Goal: Information Seeking & Learning: Check status

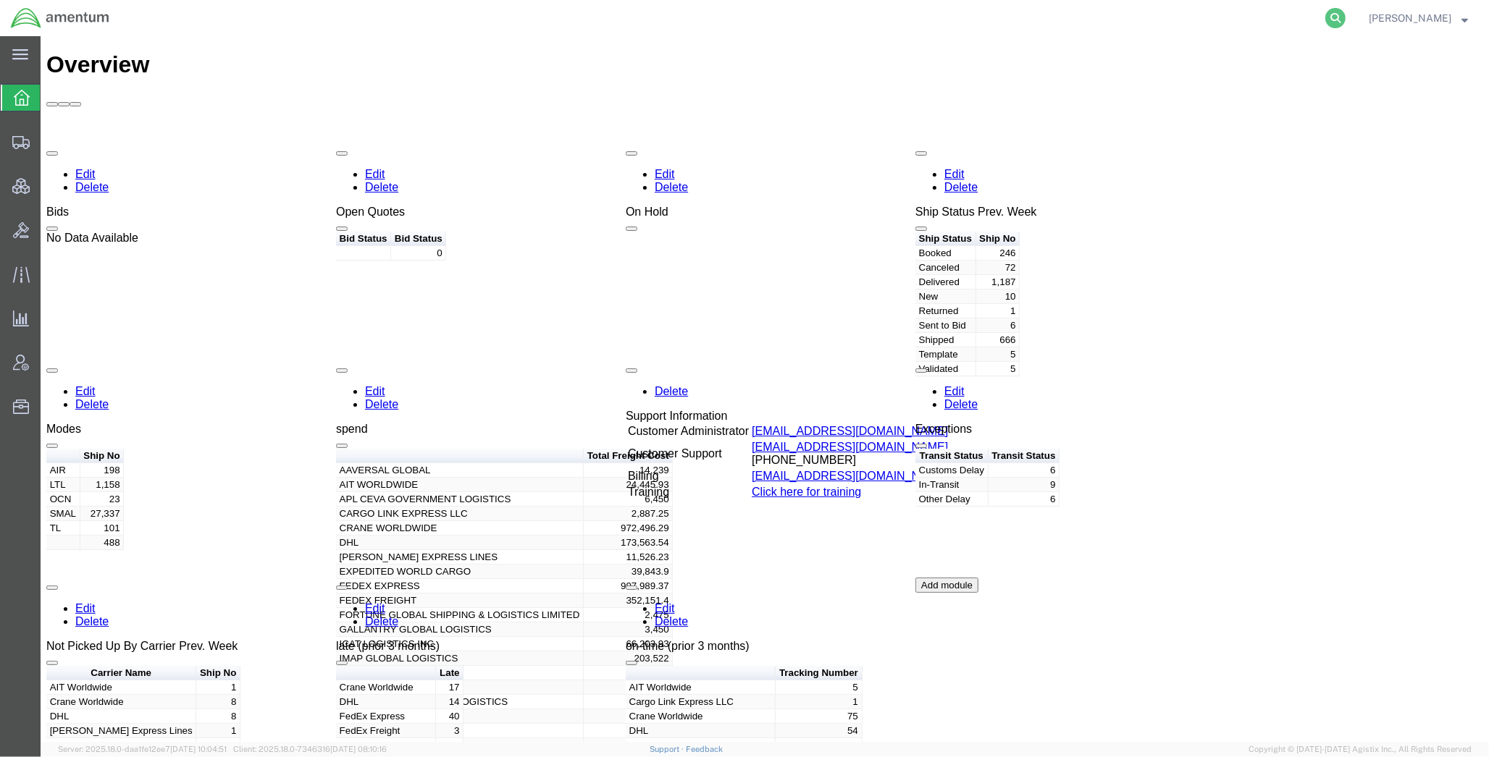
click at [1332, 18] on icon at bounding box center [1335, 18] width 20 height 20
paste input "56643921"
type input "56643921"
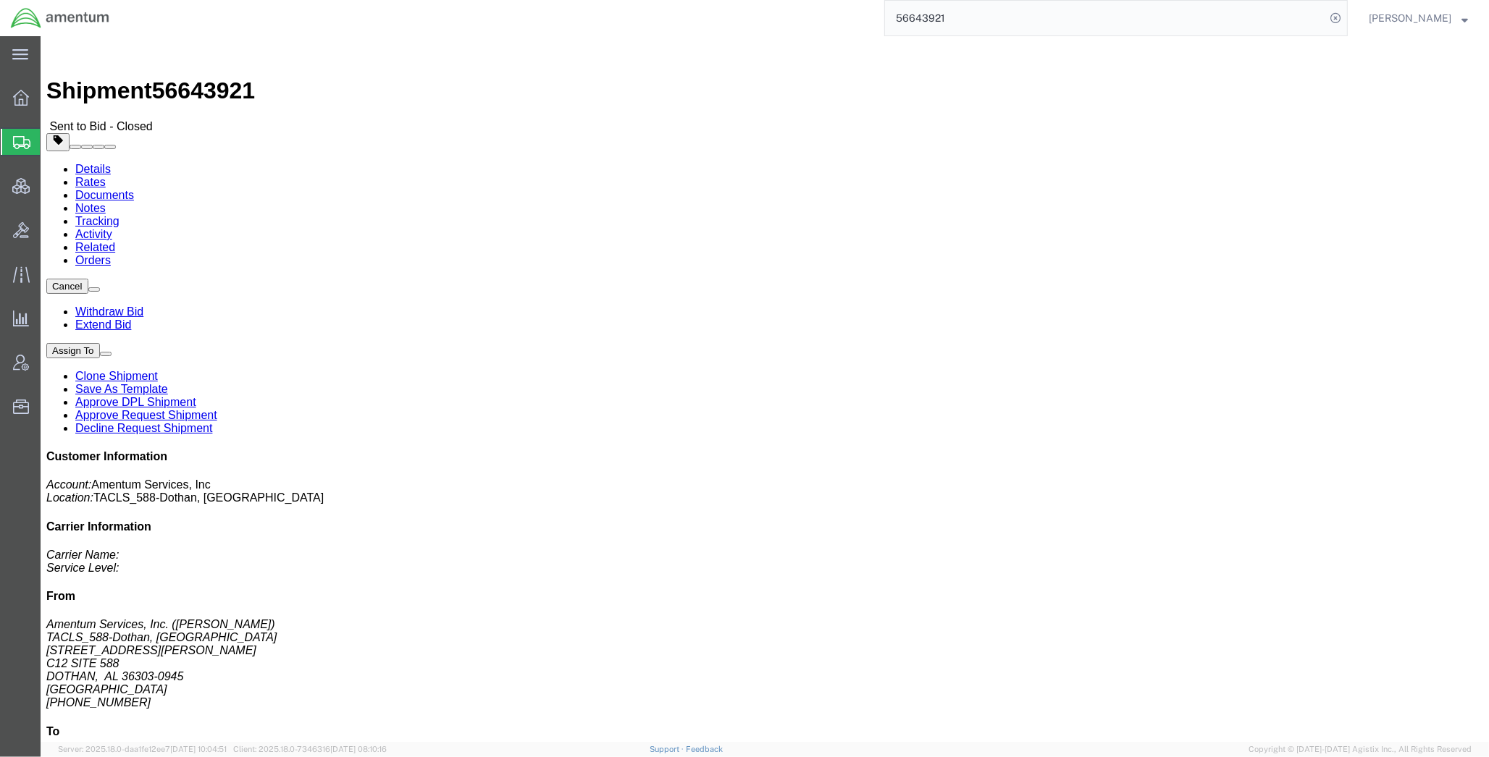
click link "Rates"
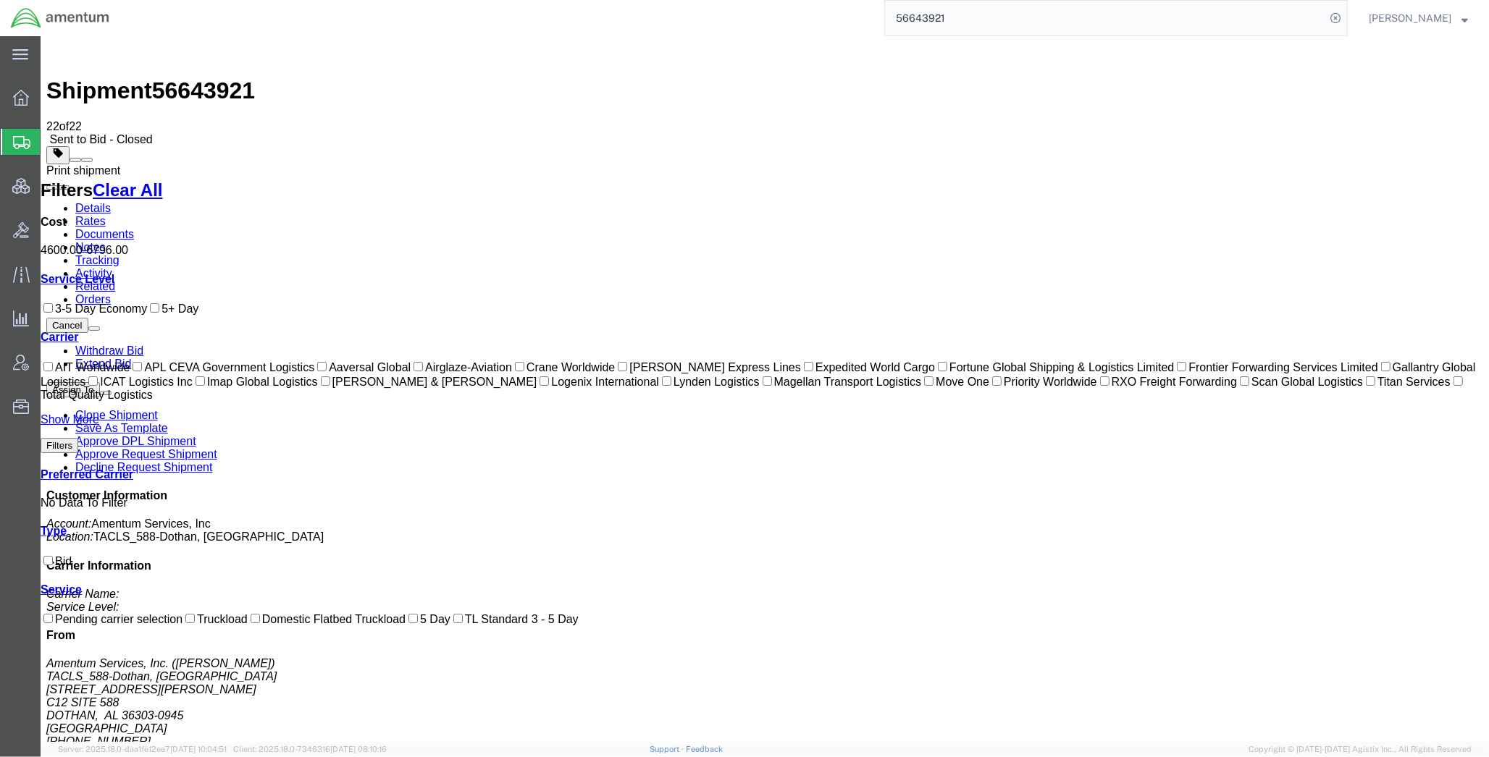
click at [87, 160] on span at bounding box center [87, 160] width 0 height 0
click at [858, 35] on div "56643921" at bounding box center [733, 18] width 1227 height 36
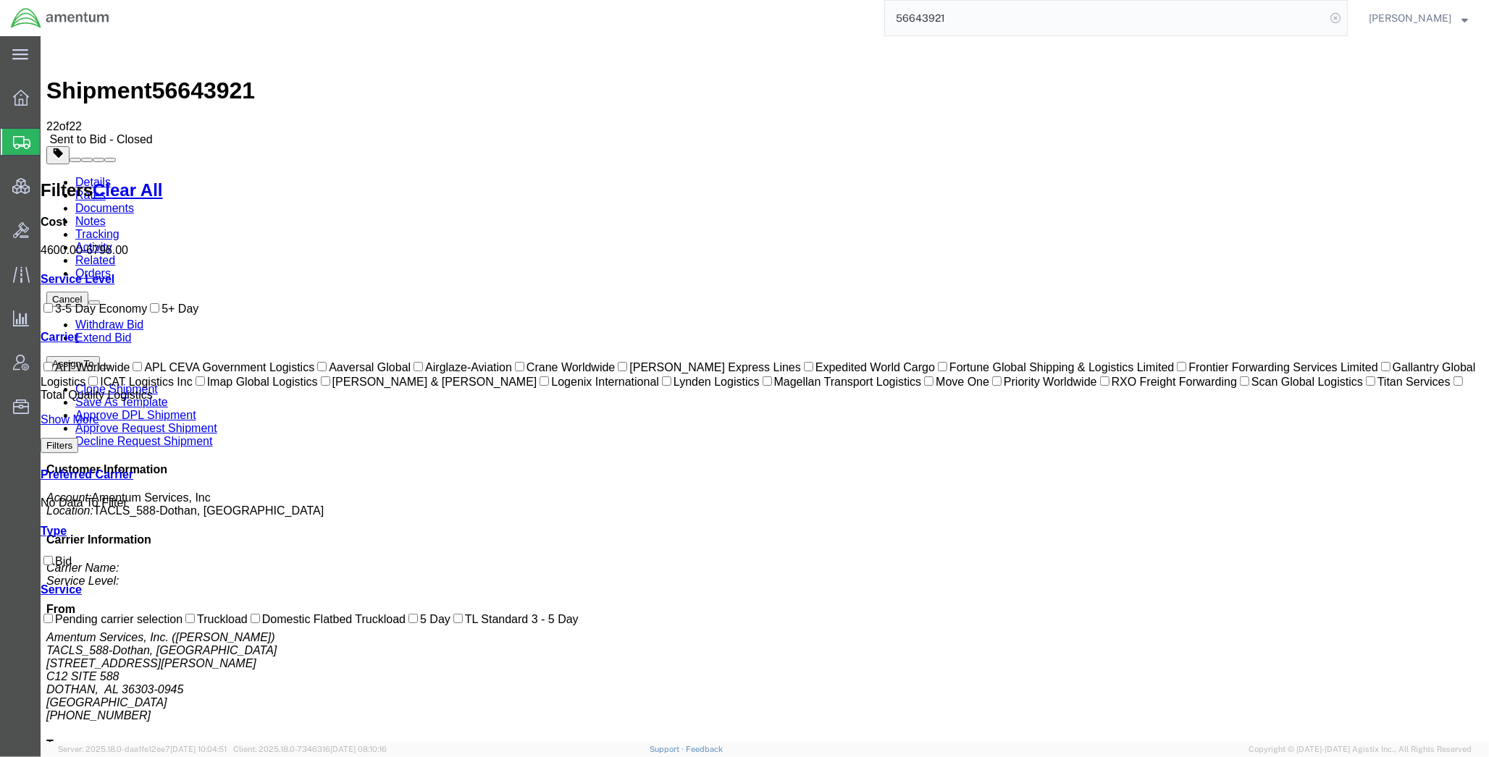
click at [1335, 14] on icon at bounding box center [1335, 18] width 20 height 20
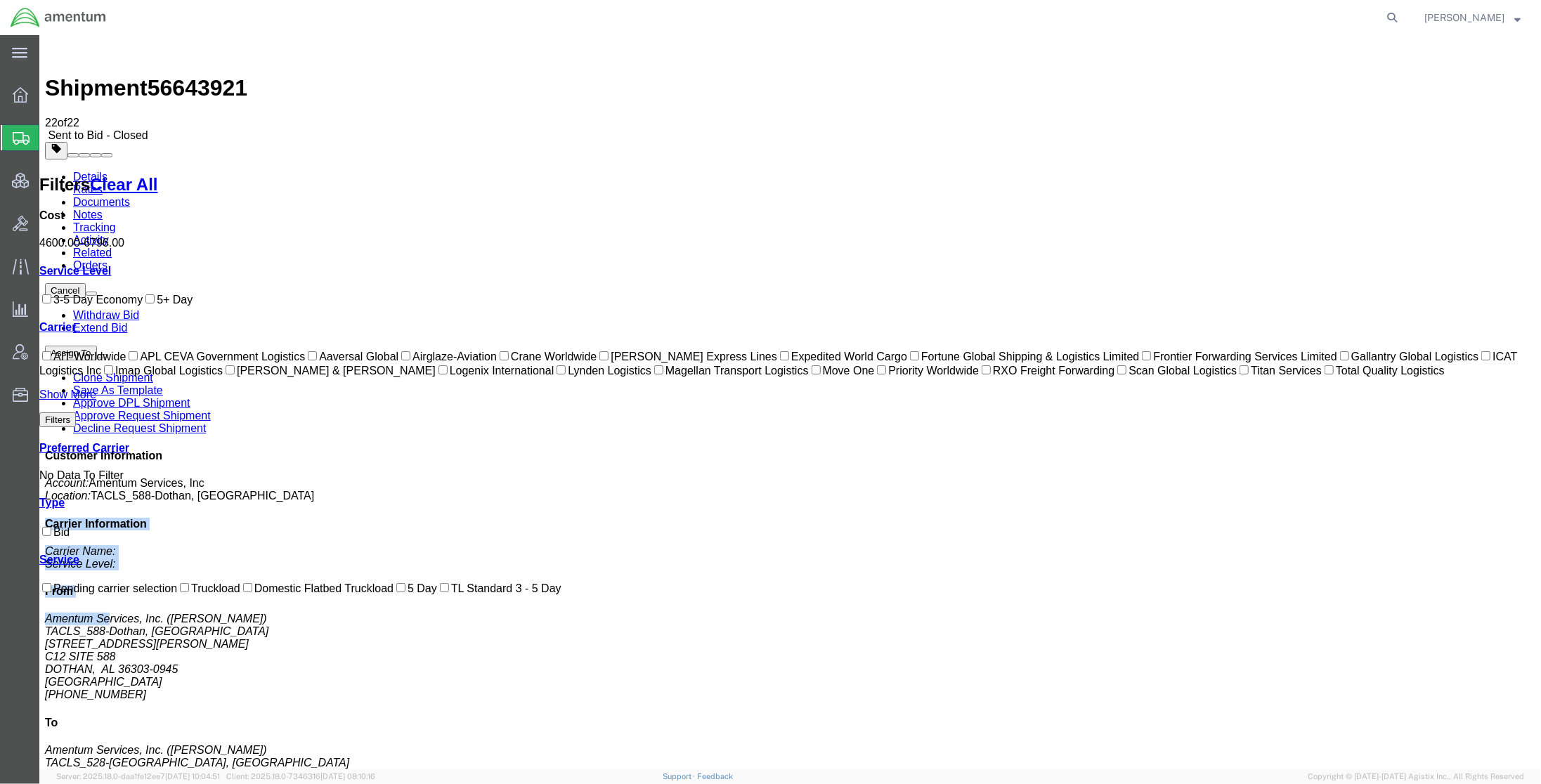
drag, startPoint x: 1278, startPoint y: 195, endPoint x: 1331, endPoint y: 278, distance: 98.5
click at [1331, 449] on div "Customer Information Account: Amentum Services, Inc Location: TACLS_588-[GEOGRA…" at bounding box center [790, 700] width 1491 height 501
click at [1444, 585] on h4 "From" at bounding box center [790, 591] width 1491 height 13
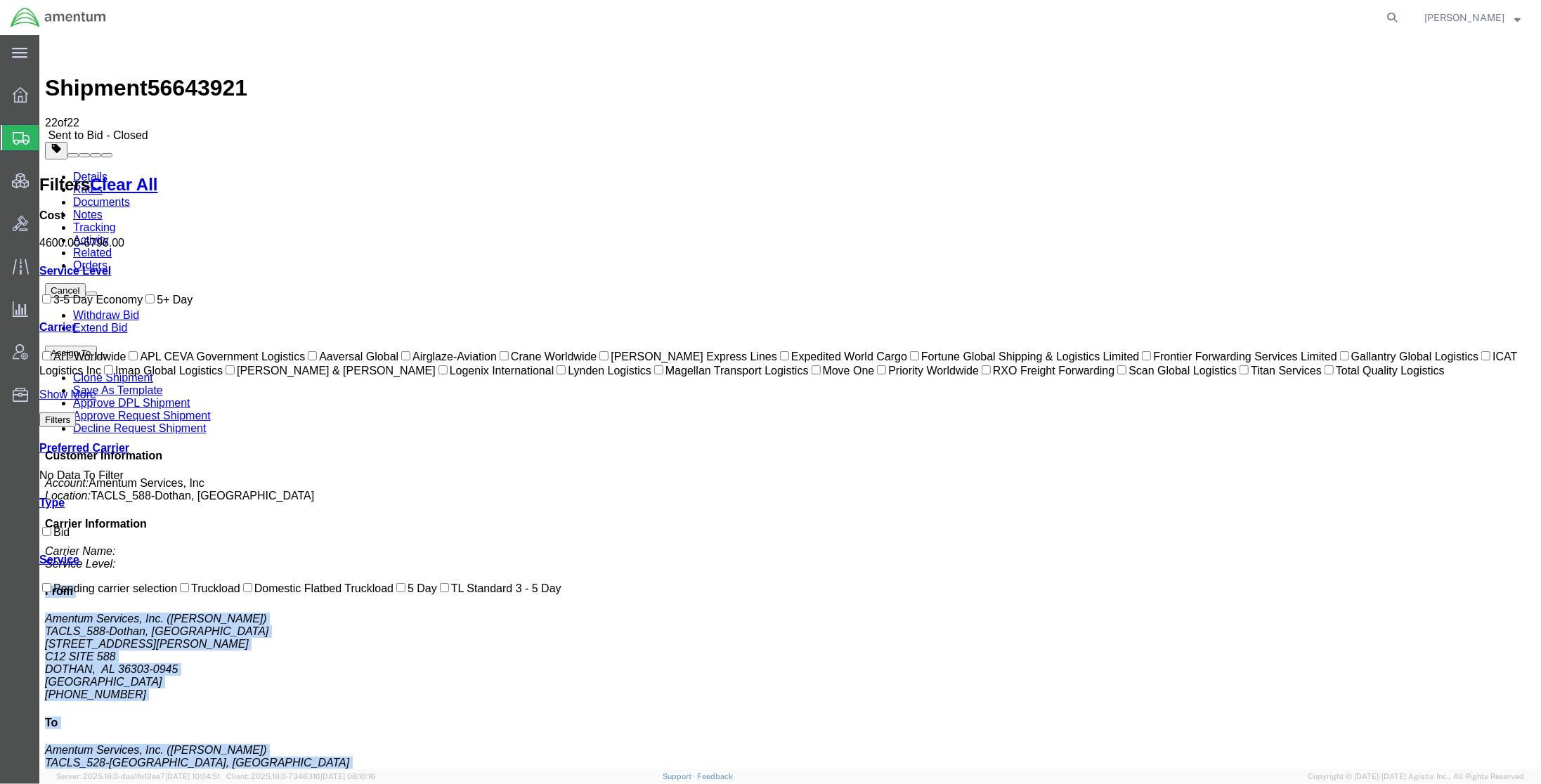
drag, startPoint x: 1276, startPoint y: 256, endPoint x: 1394, endPoint y: 490, distance: 262.1
click at [1394, 490] on div "Customer Information Account: Amentum Services, Inc Location: TACLS_588-[GEOGRA…" at bounding box center [790, 700] width 1491 height 501
copy div "From Amentum Services, Inc. ([PERSON_NAME]) TACLS_588-[GEOGRAPHIC_DATA], AL [ST…"
click at [98, 171] on link "Details" at bounding box center [89, 177] width 34 height 12
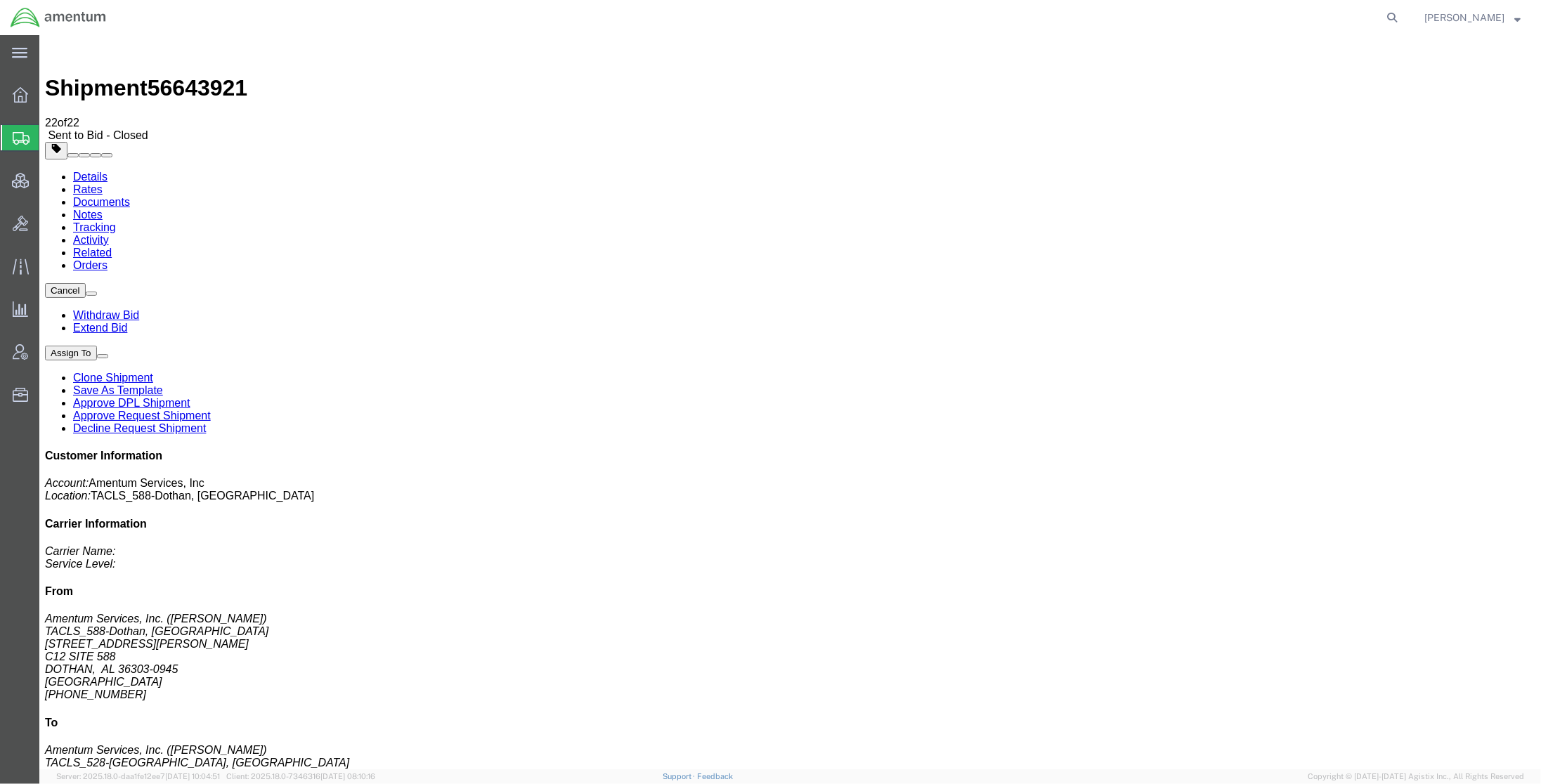
drag, startPoint x: 926, startPoint y: 150, endPoint x: 1079, endPoint y: 258, distance: 187.3
click p "Customer Ref: DCO-25240-167518 Booking Number: DCO-25240-167518 Project Number:…"
copy p "Customer Ref: DCO-25240-167518 Booking Number: DCO-25240-167518 Project Number:…"
drag, startPoint x: 198, startPoint y: 21, endPoint x: 37, endPoint y: 19, distance: 161.0
click div "Shipment 56643921 22 of 22 Sent to Bid - Closed"
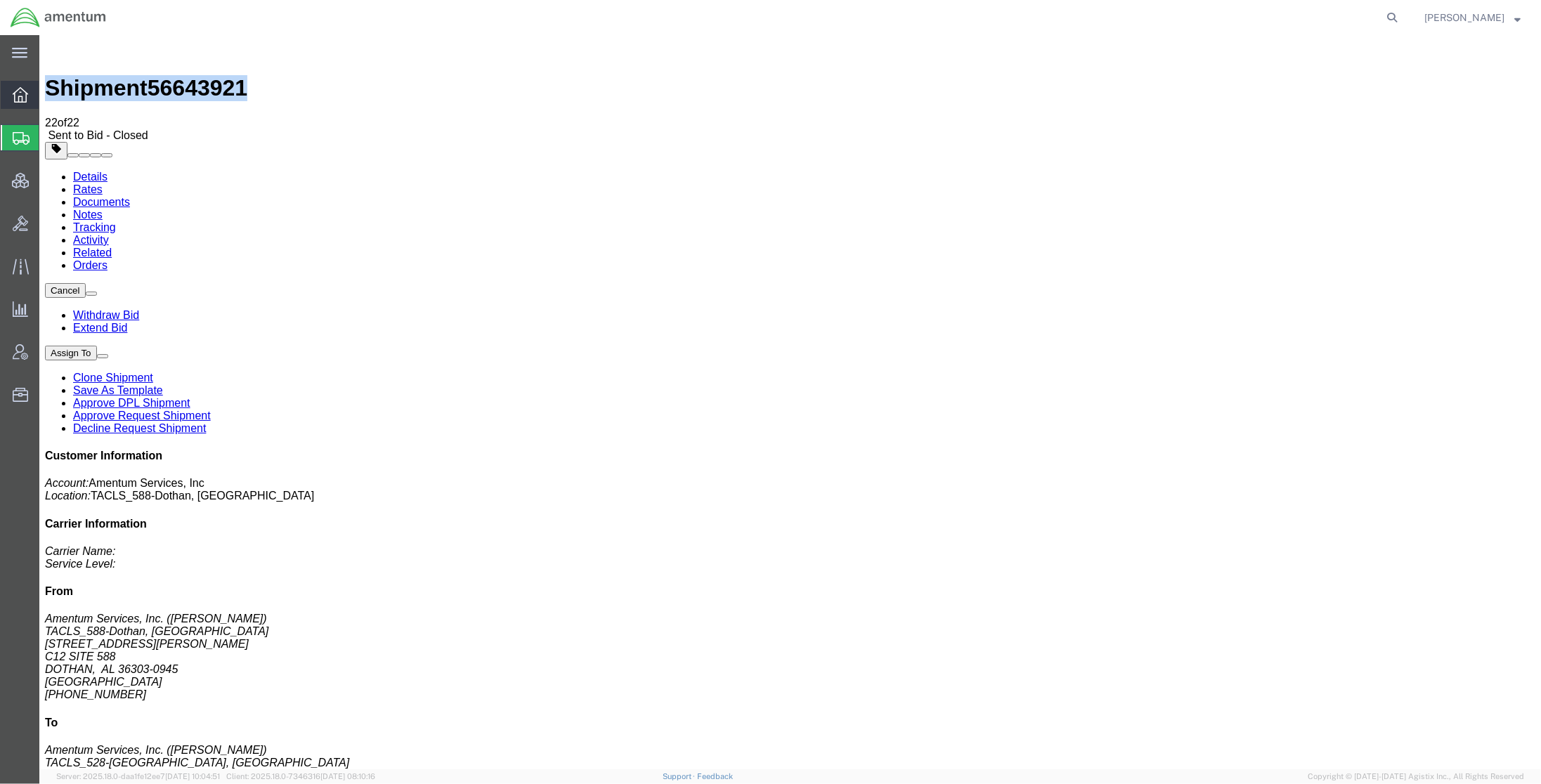
copy h1 "Shipment 56643921"
click at [1392, 14] on icon at bounding box center [1392, 17] width 19 height 19
paste input "56684724"
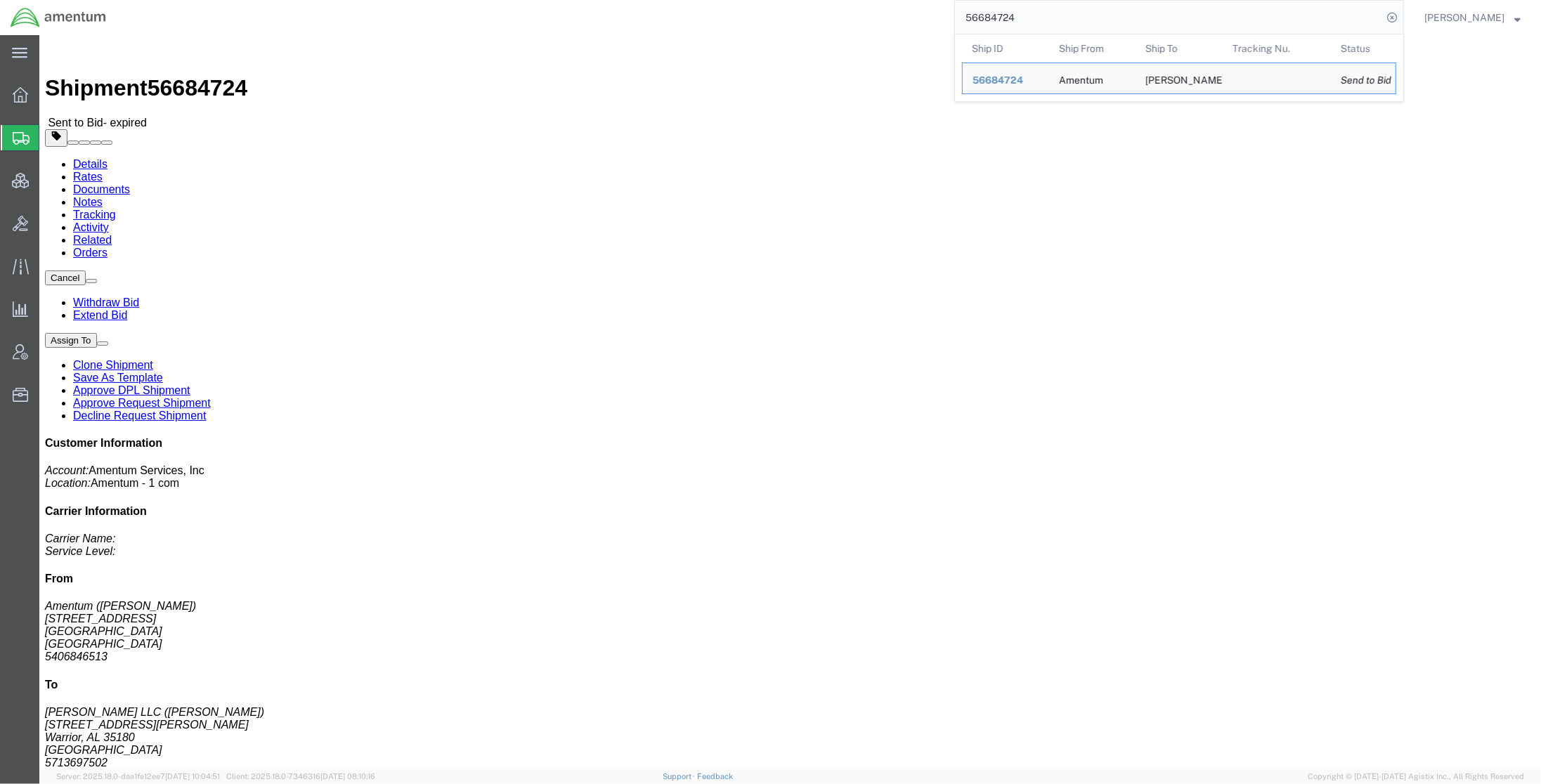
click div "Leg 1 -"
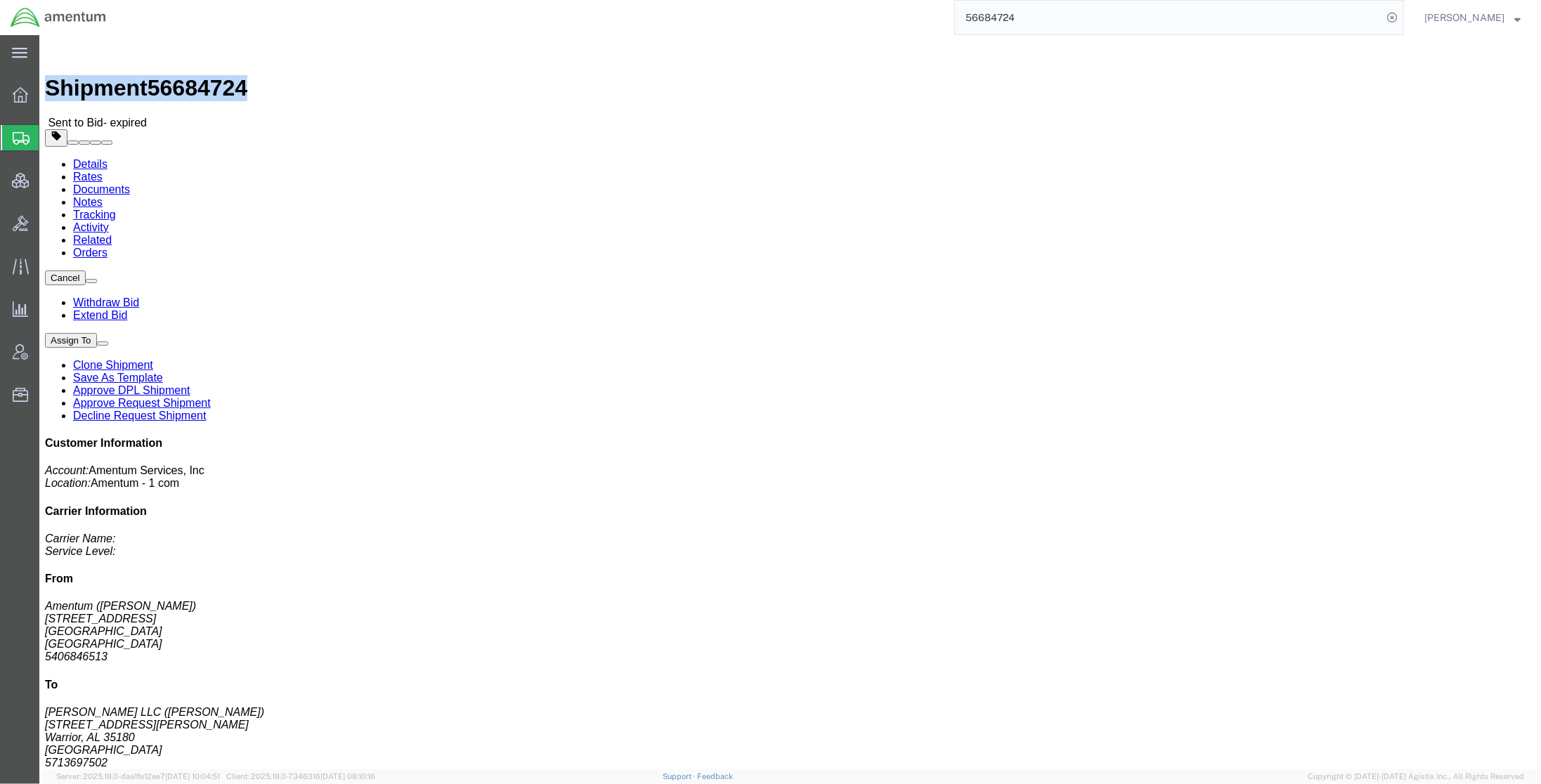
drag, startPoint x: 192, startPoint y: 24, endPoint x: 72, endPoint y: 14, distance: 120.4
click div "Shipment 56684724 Sent to Bid - expired"
copy h1 "Shipment 56684724"
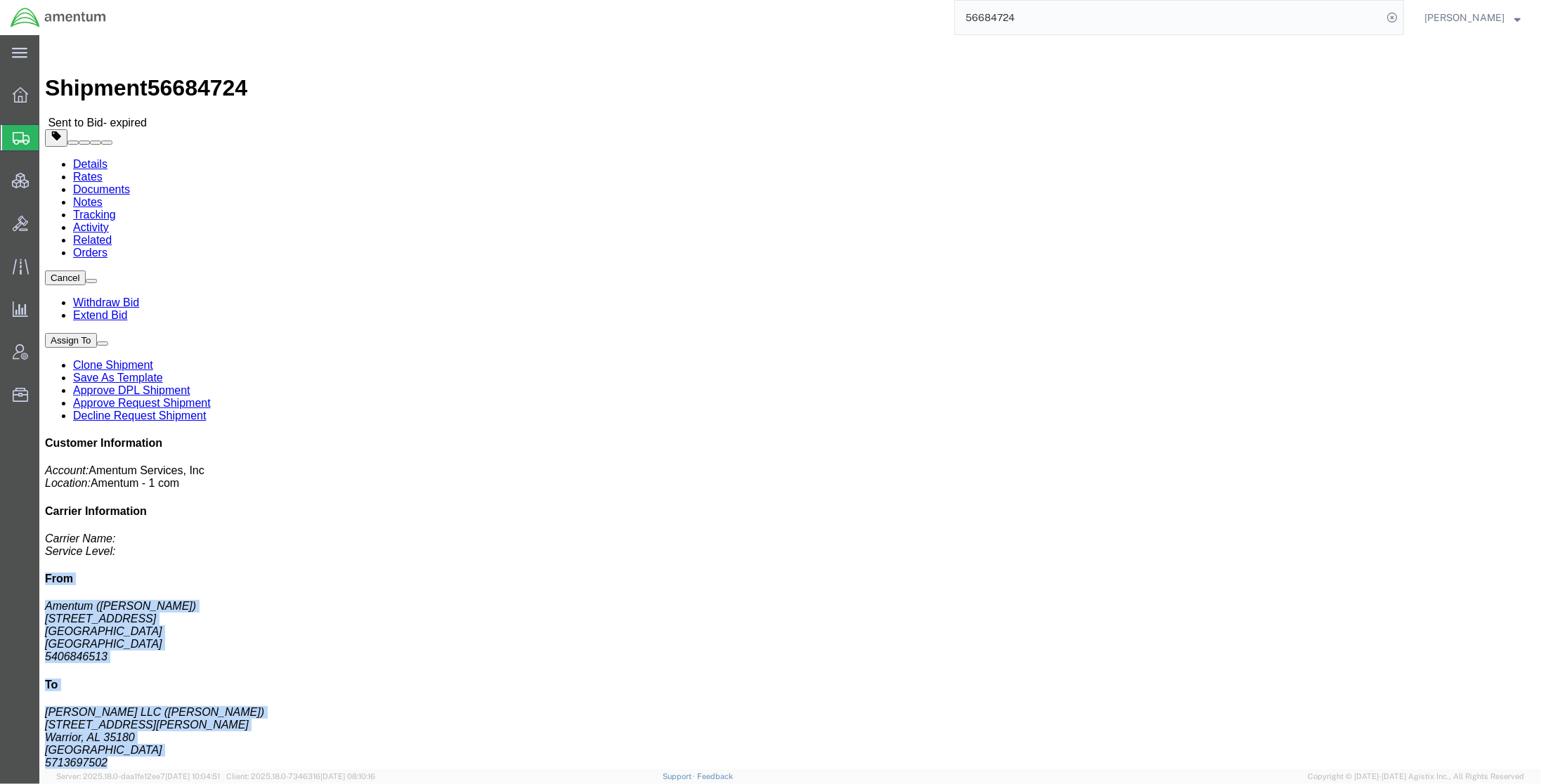
drag, startPoint x: 1235, startPoint y: 220, endPoint x: 1377, endPoint y: 401, distance: 230.1
click div "Customer Information Account: Amentum Services, Inc Location: Amentum - 1 com C…"
copy div "From Amentum ([PERSON_NAME]) [STREET_ADDRESS] 5406846513 To [PERSON_NAME] LLC (…"
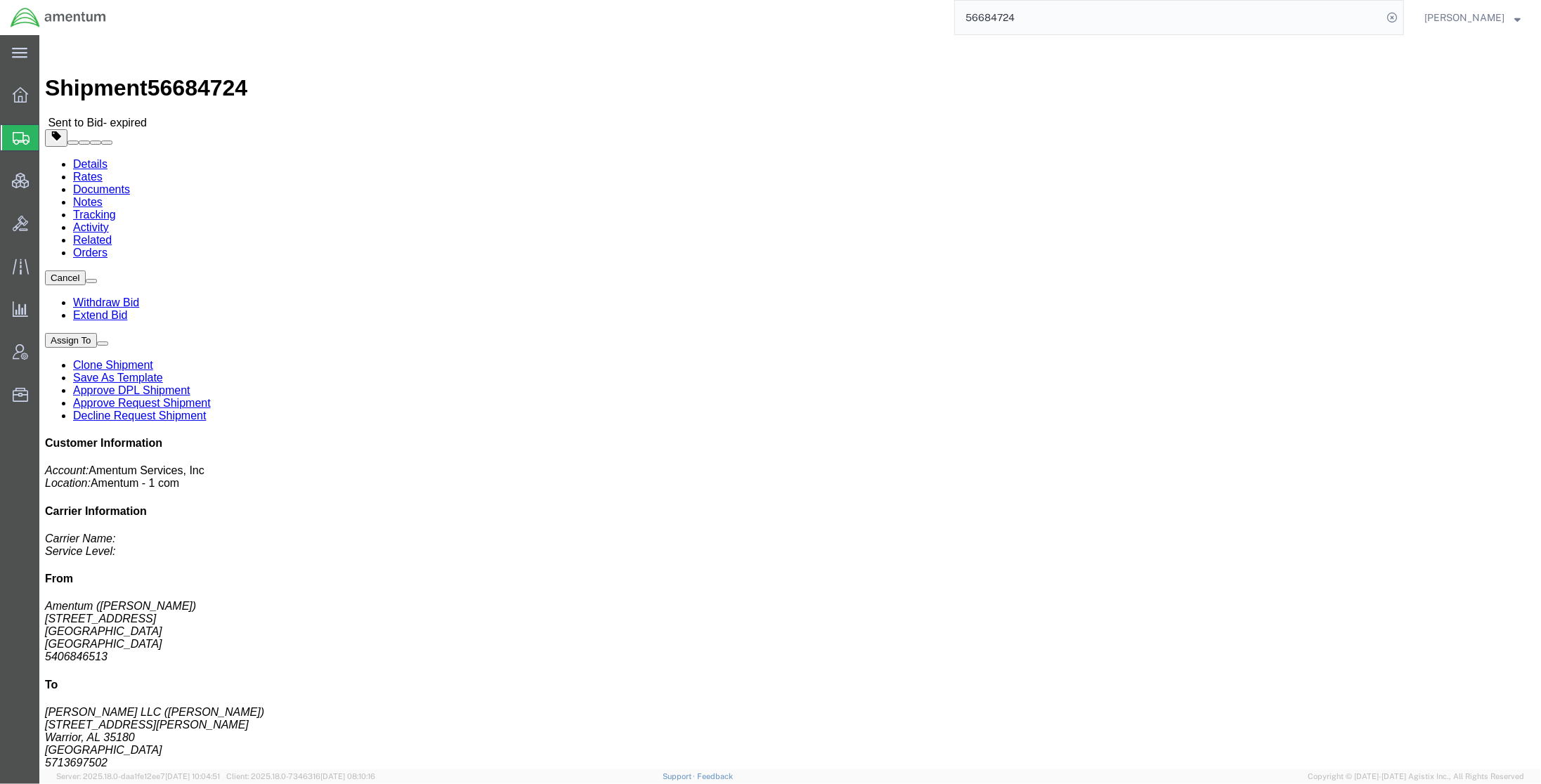
drag, startPoint x: 921, startPoint y: 125, endPoint x: 1003, endPoint y: 221, distance: 126.3
click div "References Project Number: 4868.01.009.C.0007AA.EG.AMTODC Department: PMS 326 S…"
copy div "References Project Number: 4868.01.009.C.0007AA.EG.AMTODC Department: PMS 326 S…"
click div "# 1 1 Your Packaging Total weight: 7000.00 LBS Dimensions: L 97.20 x W 68.40 x …"
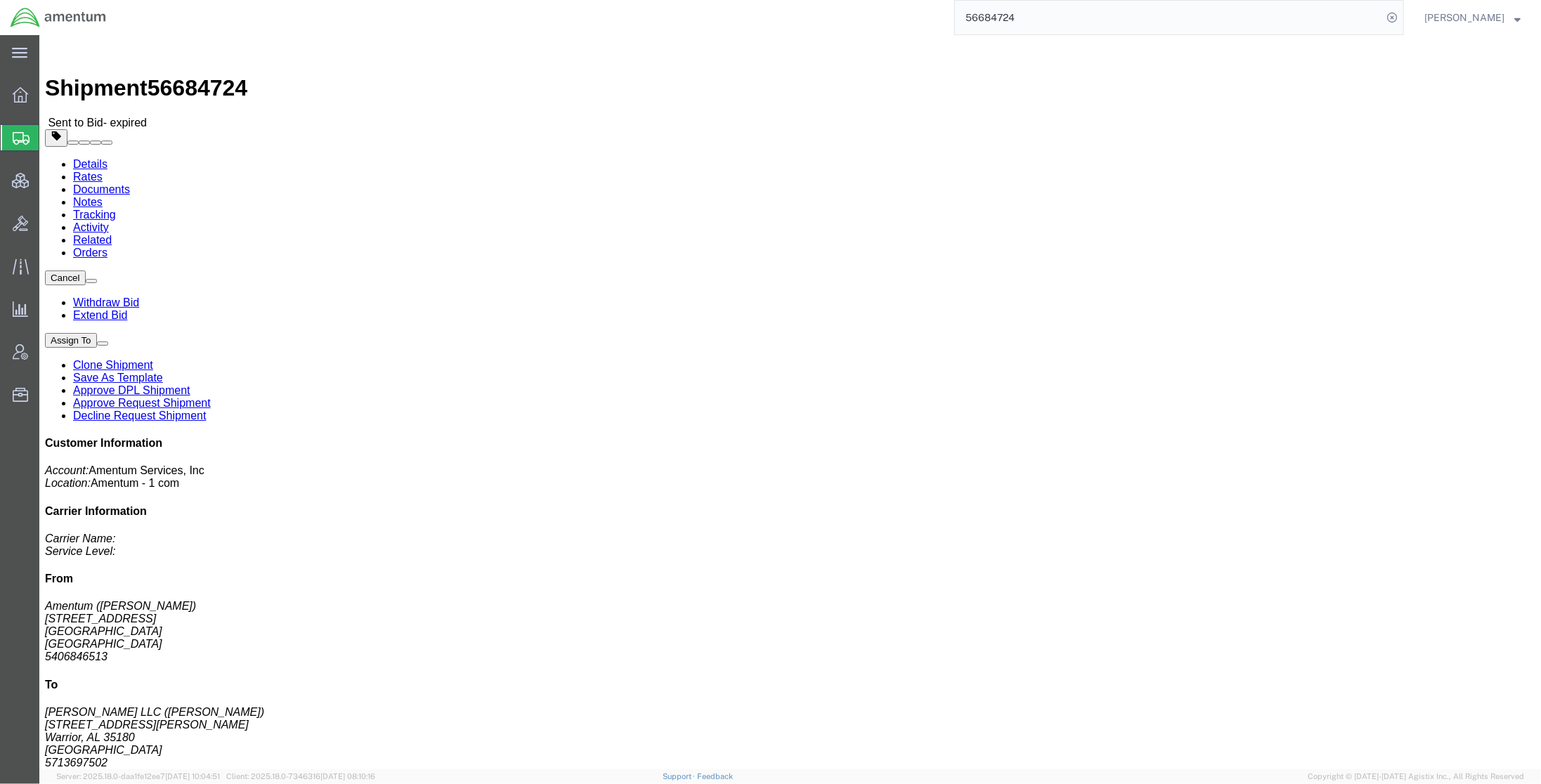
click div "Package Information Total shipment is made up of 1 packages containing 1 pieces…"
click div "# 1 1 Your Packaging Total weight: 7000.00 LBS Dimensions: L 97.20 x W 68.40 x …"
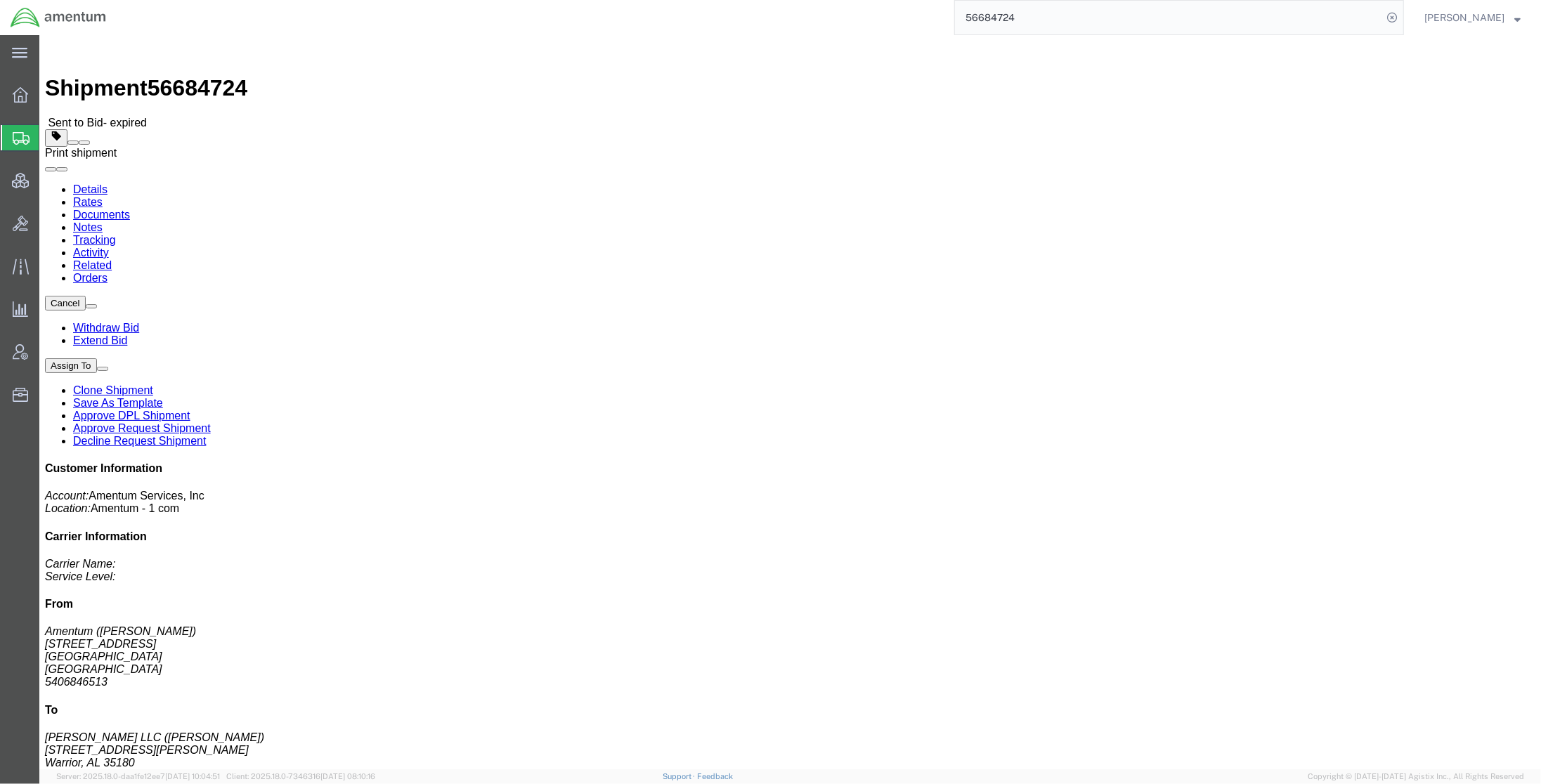
click span
click div "# 1 1 Your Packaging Total weight: 7000.00 LBS Dimensions: L 97.20 x W 68.40 x …"
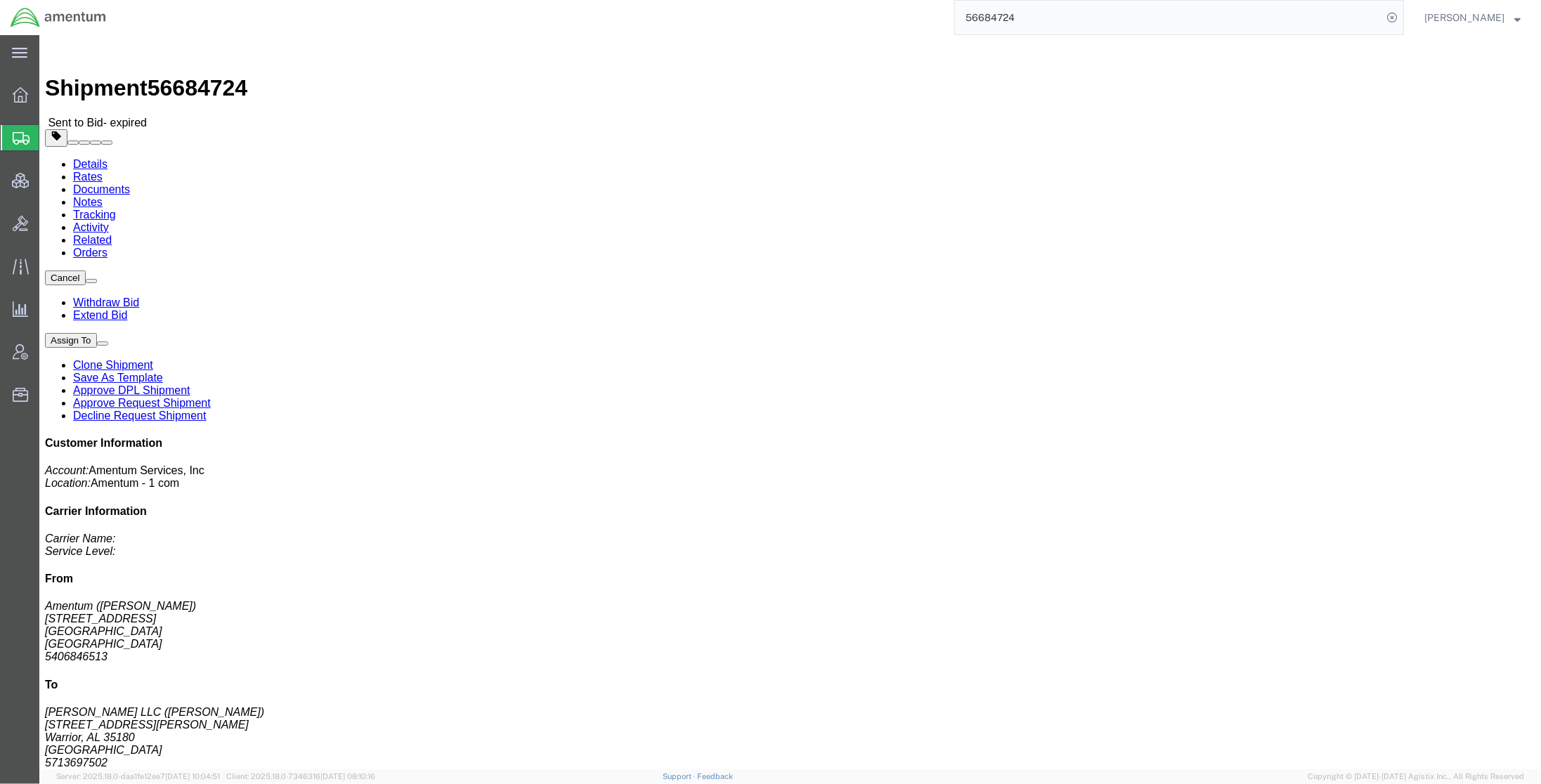
click link "Rates"
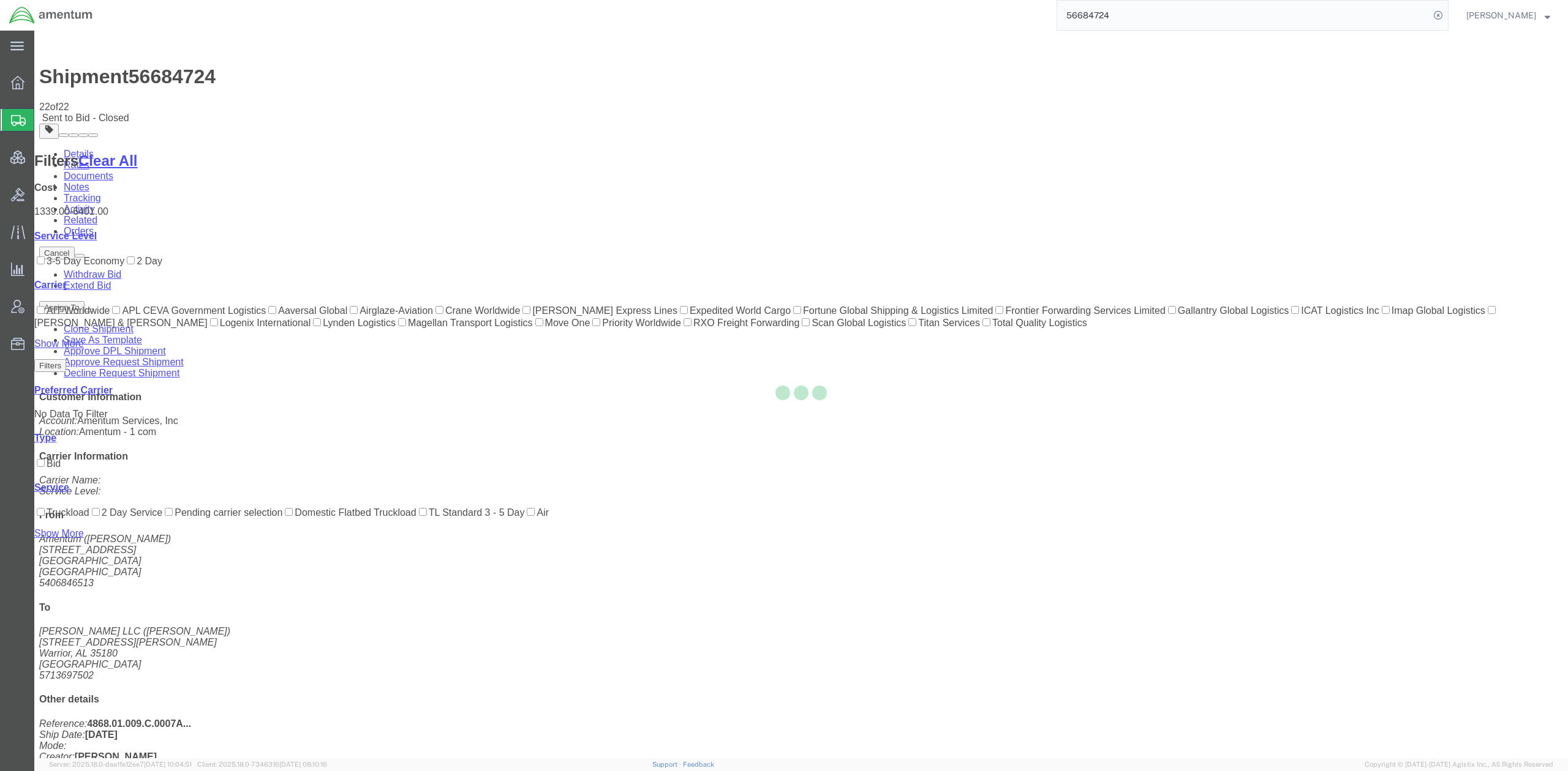
click at [546, 156] on div at bounding box center [801, 394] width 1533 height 728
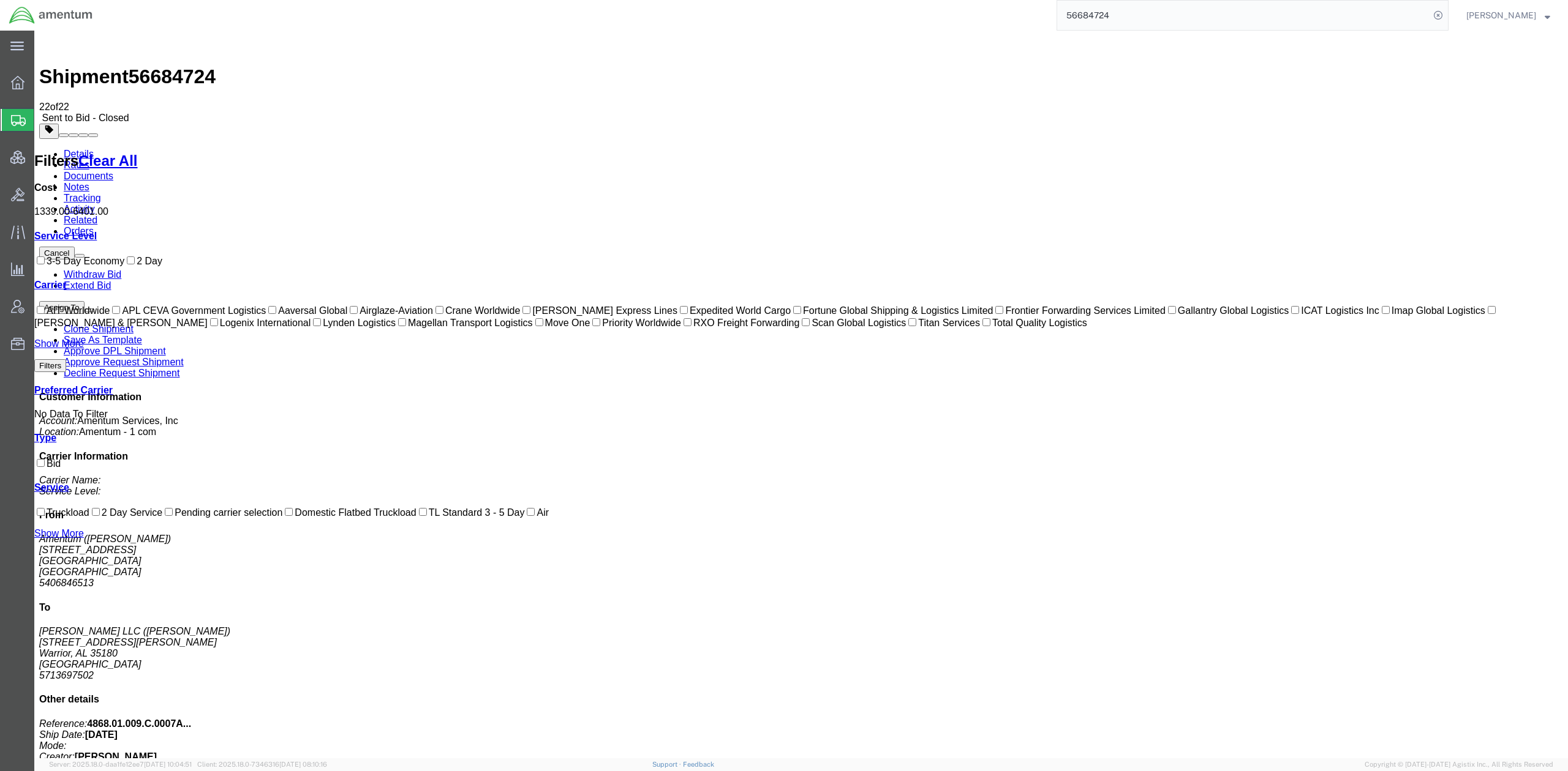
drag, startPoint x: 580, startPoint y: 186, endPoint x: 546, endPoint y: 156, distance: 45.3
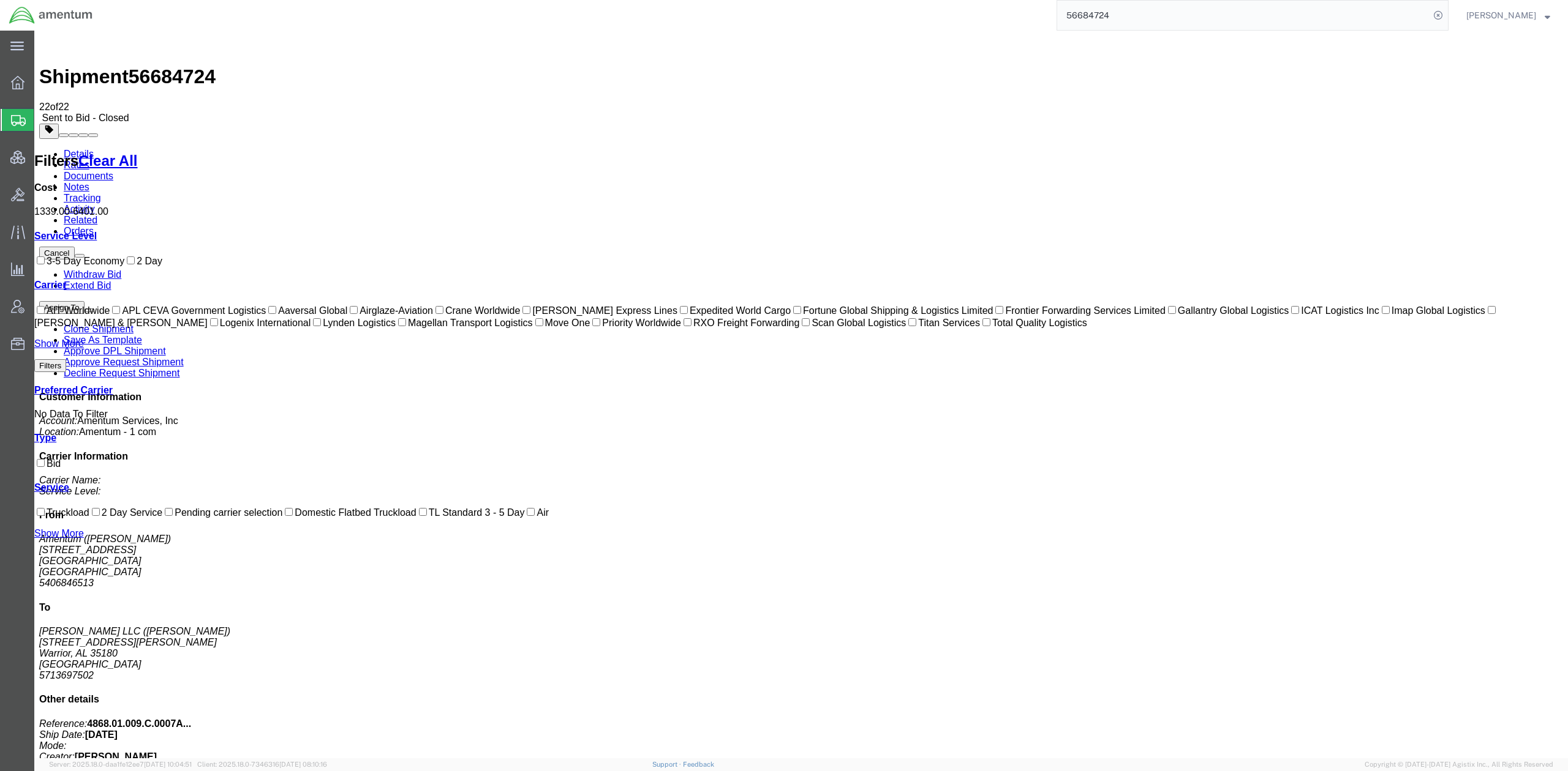
click at [1258, 640] on div "Cancel Withdraw Bid Extend Bid Assign To Clone Shipment Save As Template Approv…" at bounding box center [801, 516] width 1524 height 539
click at [525, 149] on div "Details Rates Documents Notes Tracking Activity Related Orders Cancel Withdraw …" at bounding box center [801, 546] width 1524 height 796
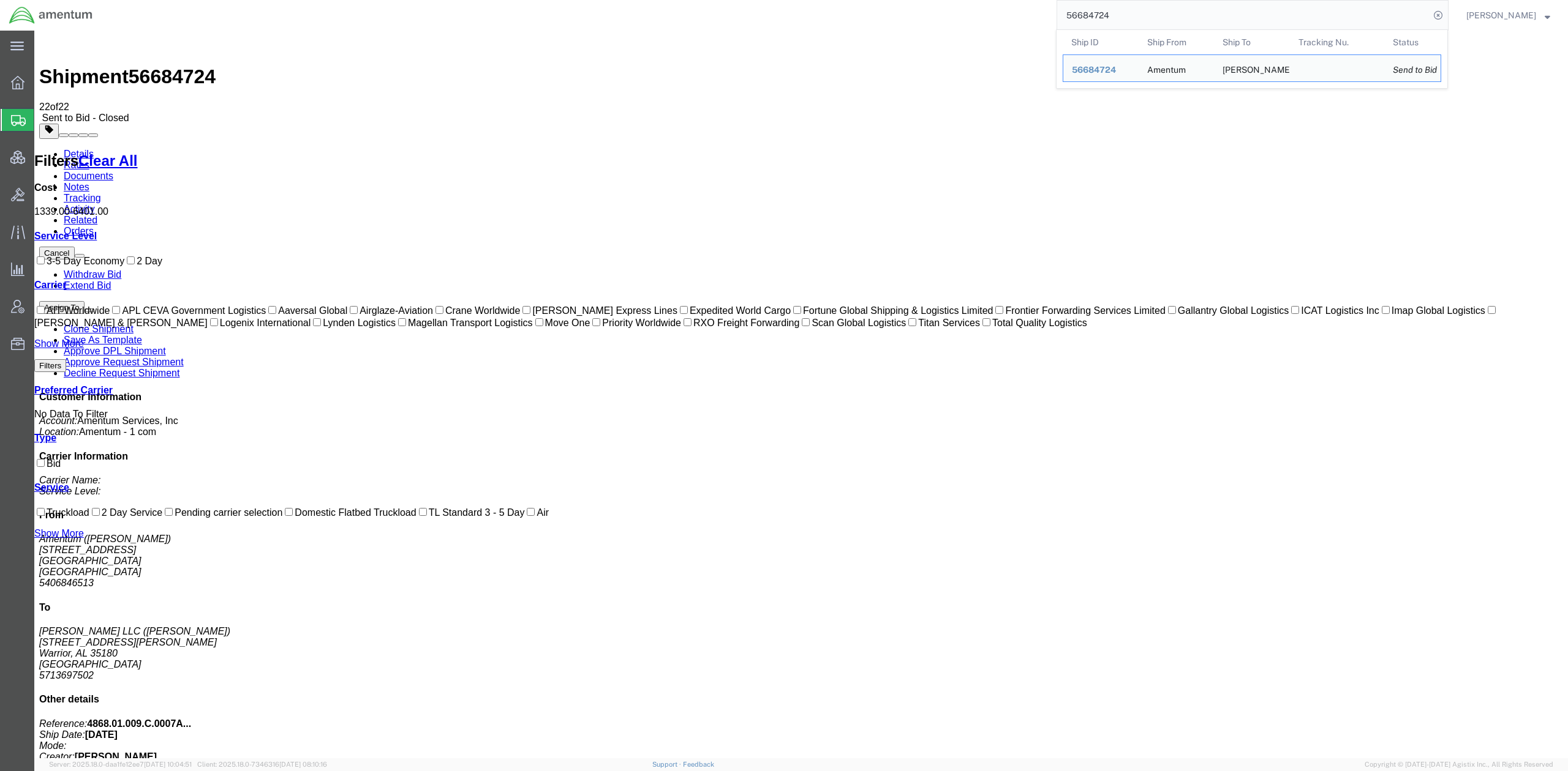
drag, startPoint x: 1143, startPoint y: 19, endPoint x: 924, endPoint y: 14, distance: 219.1
click at [924, 14] on div "56684724 Ship ID Ship From Ship To Tracking Nu. Status Ship ID 56684724 Ship Fr…" at bounding box center [775, 15] width 1346 height 30
paste input "5203"
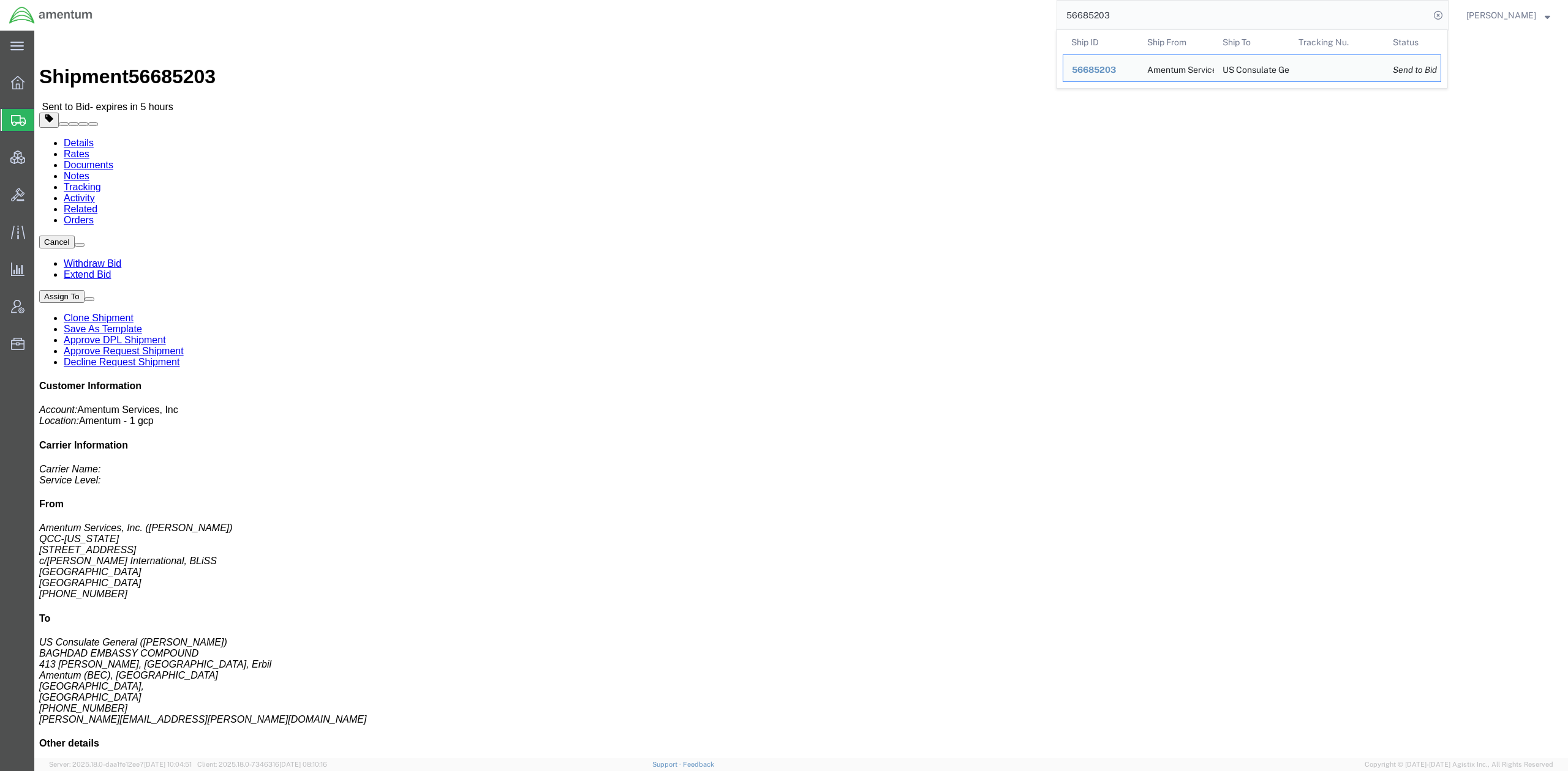
drag, startPoint x: 1162, startPoint y: 10, endPoint x: 1012, endPoint y: 17, distance: 150.2
click at [1012, 17] on div "56685203 Ship ID Ship From Ship To Tracking Nu. Status Ship ID 56685203 Ship Fr…" at bounding box center [775, 15] width 1346 height 30
paste input "505"
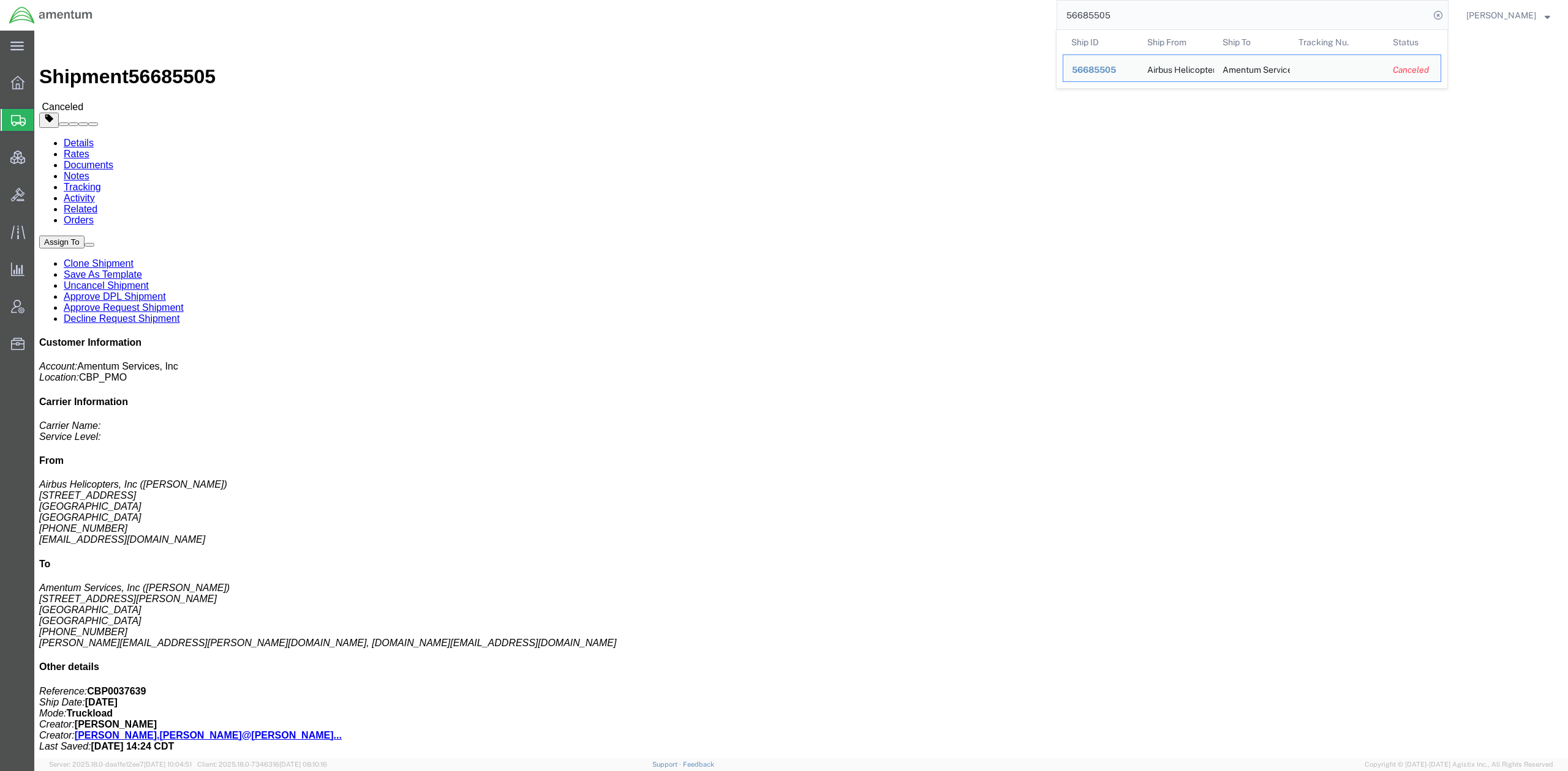
click div "# 1 1 Crate(s) Total weight: 600.00 LBS Dimensions: L 193.00 x W 25.00 x H 15.0…"
drag, startPoint x: 1121, startPoint y: 14, endPoint x: 966, endPoint y: 3, distance: 155.4
click at [966, 3] on div "56685505 Ship ID Ship From Ship To Tracking Nu. Status Ship ID 56685505 Ship Fr…" at bounding box center [775, 15] width 1346 height 30
paste input "QCC-OMSS-25232-0239H"
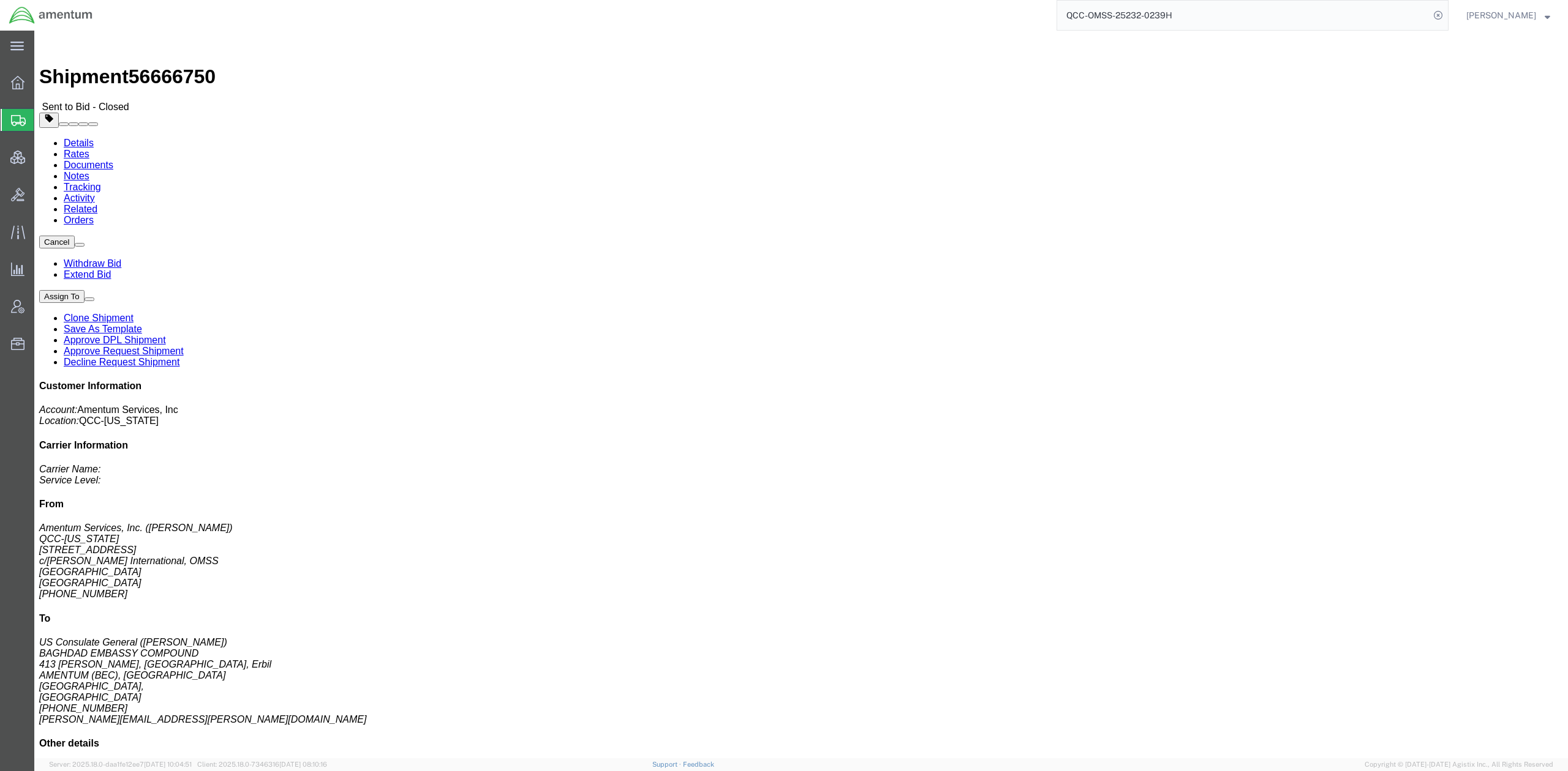
click link "Rates"
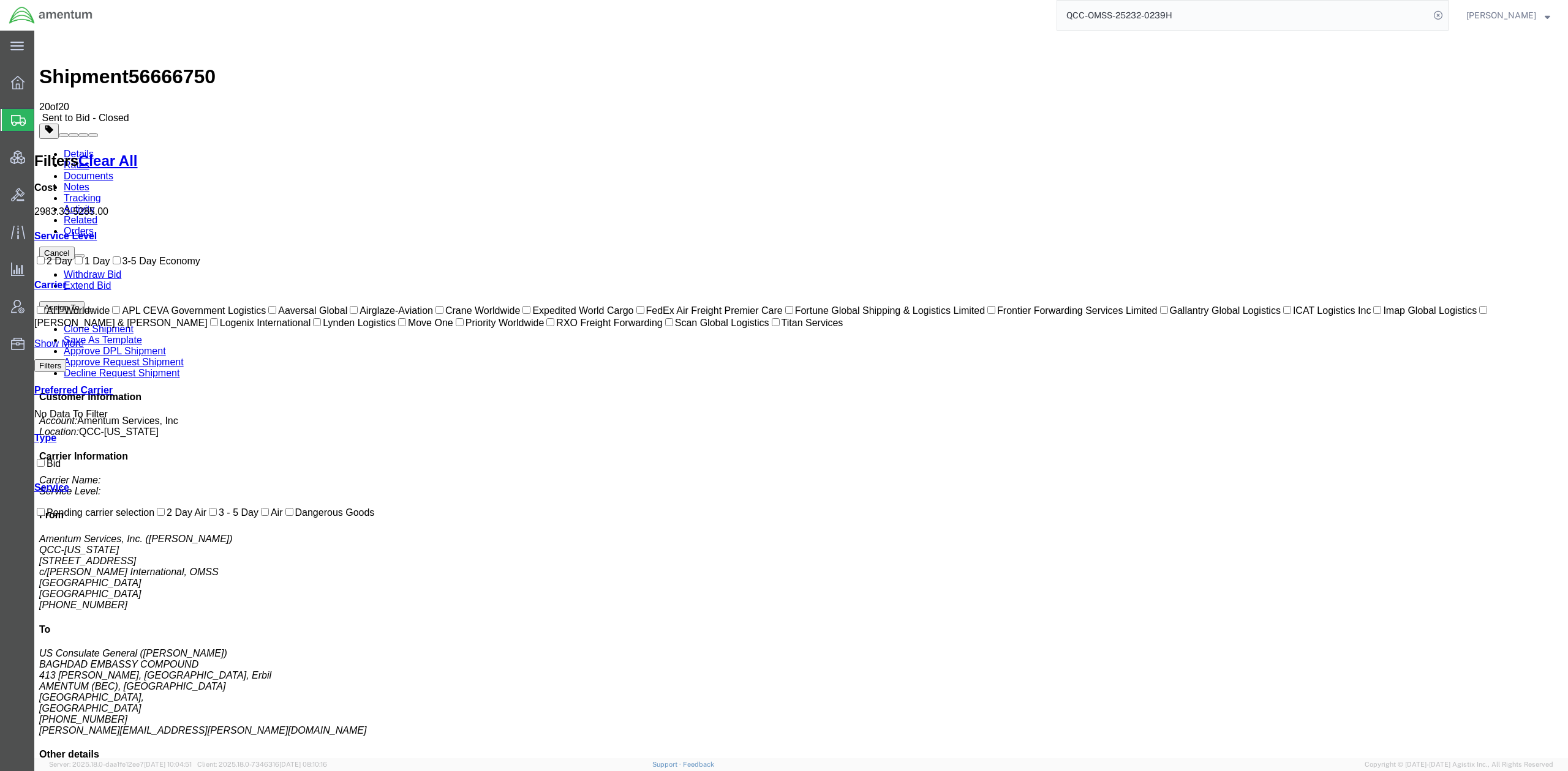
click at [1258, 640] on div "Cancel Withdraw Bid Extend Bid Assign To Clone Shipment Save As Template Approv…" at bounding box center [801, 544] width 1524 height 593
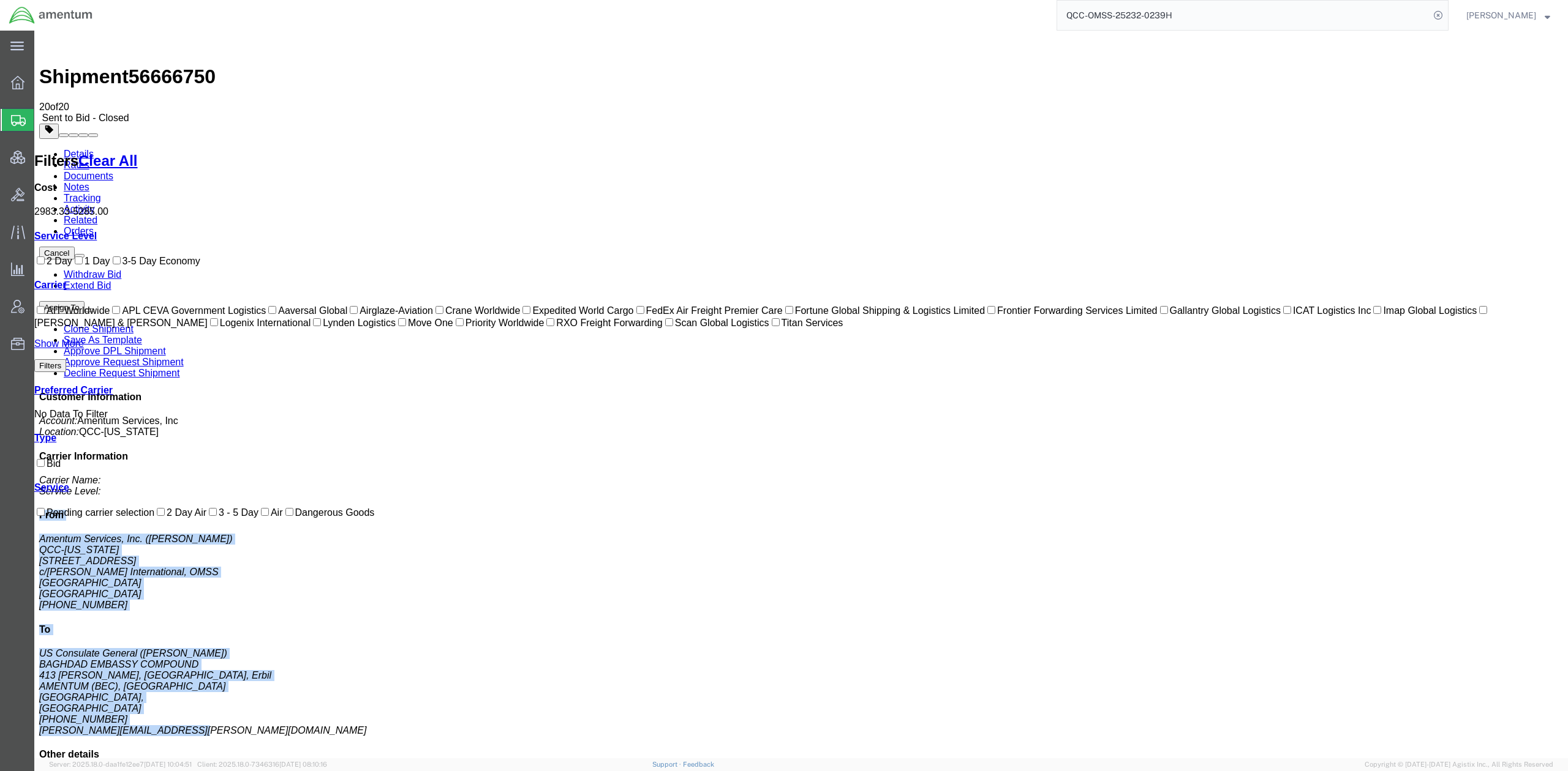
drag, startPoint x: 1347, startPoint y: 224, endPoint x: 1493, endPoint y: 444, distance: 264.0
click at [1258, 444] on div "Customer Information Account: Amentum Services, Inc Location: [GEOGRAPHIC_DATA]…" at bounding box center [801, 615] width 1524 height 447
copy div "From Amentum Services, Inc. ([PERSON_NAME]) QCC-[US_STATE] [STREET_ADDRESS][PER…"
click at [89, 149] on link "Details" at bounding box center [78, 154] width 30 height 10
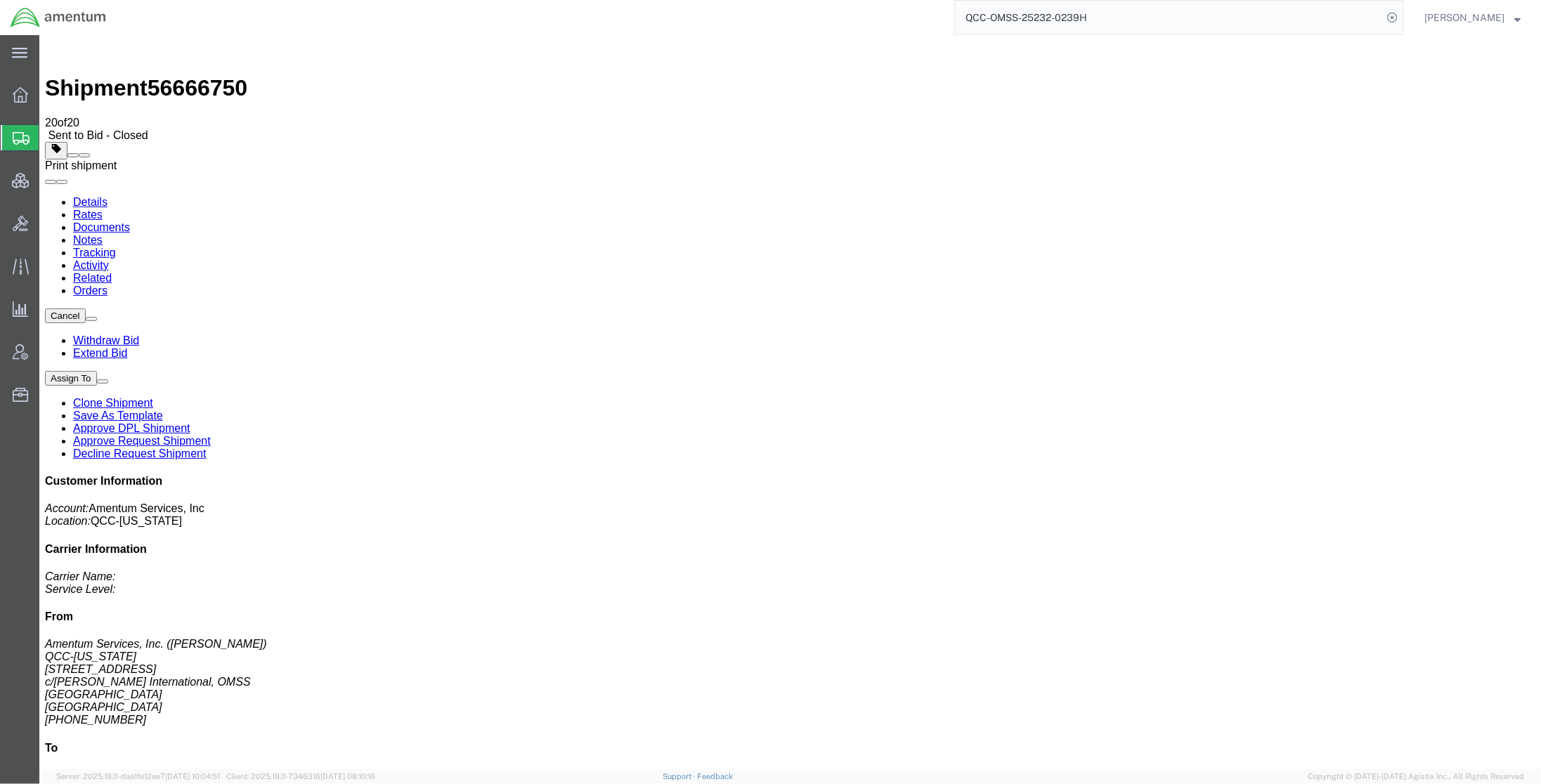
click span
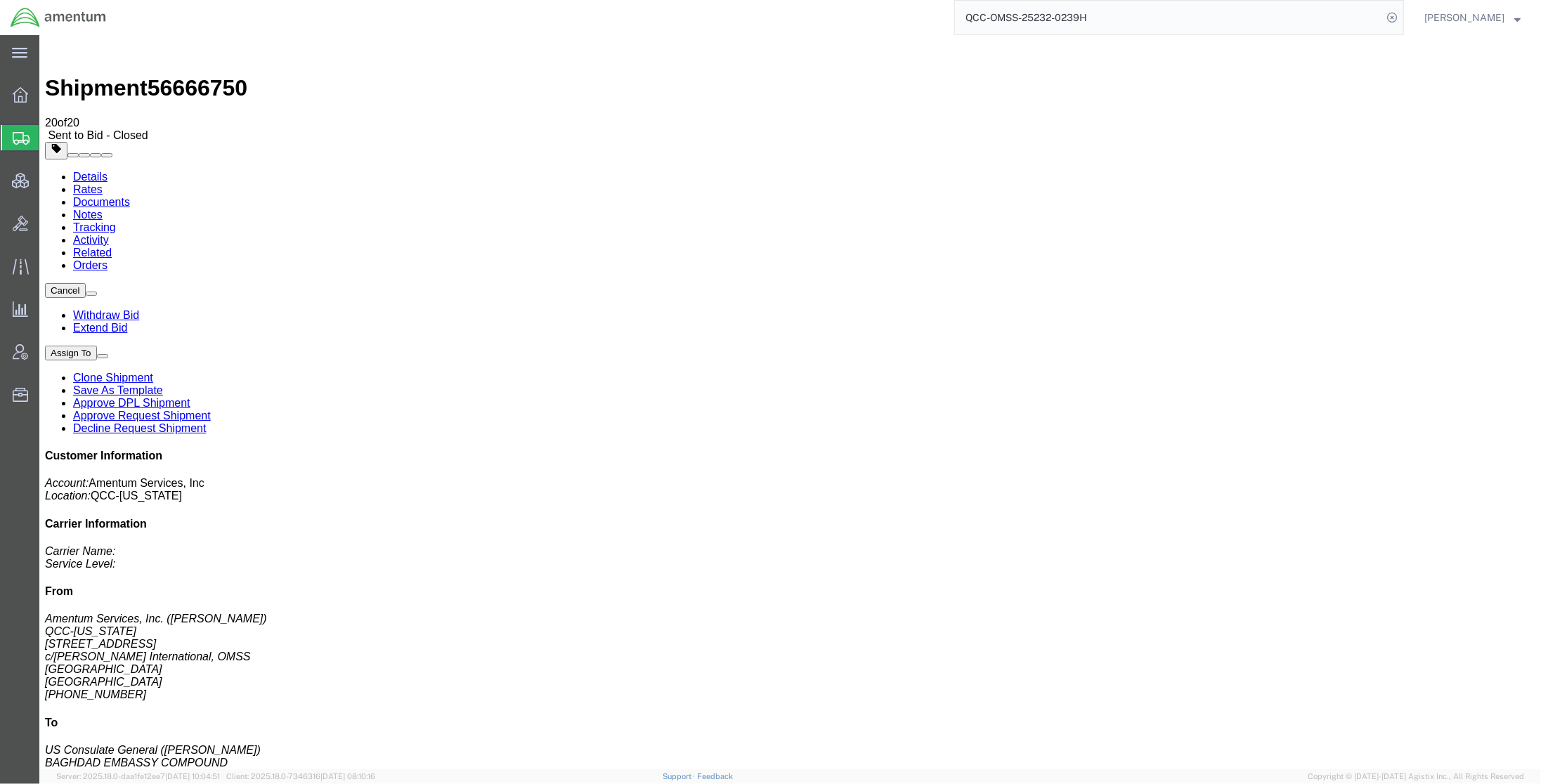
drag, startPoint x: 928, startPoint y: 125, endPoint x: 1136, endPoint y: 250, distance: 242.7
click div "References Customer Ref: DCO-25241-167588 Booking Number: DCO-25241-167588 Depa…"
copy div "References Customer Ref: DCO-25241-167588 Booking Number: DCO-25241-167588 Depa…"
drag, startPoint x: 1127, startPoint y: 245, endPoint x: 1080, endPoint y: 241, distance: 47.2
click p "Customer Ref: DCO-25241-167588 Booking Number: DCO-25241-167588 Department: OMS…"
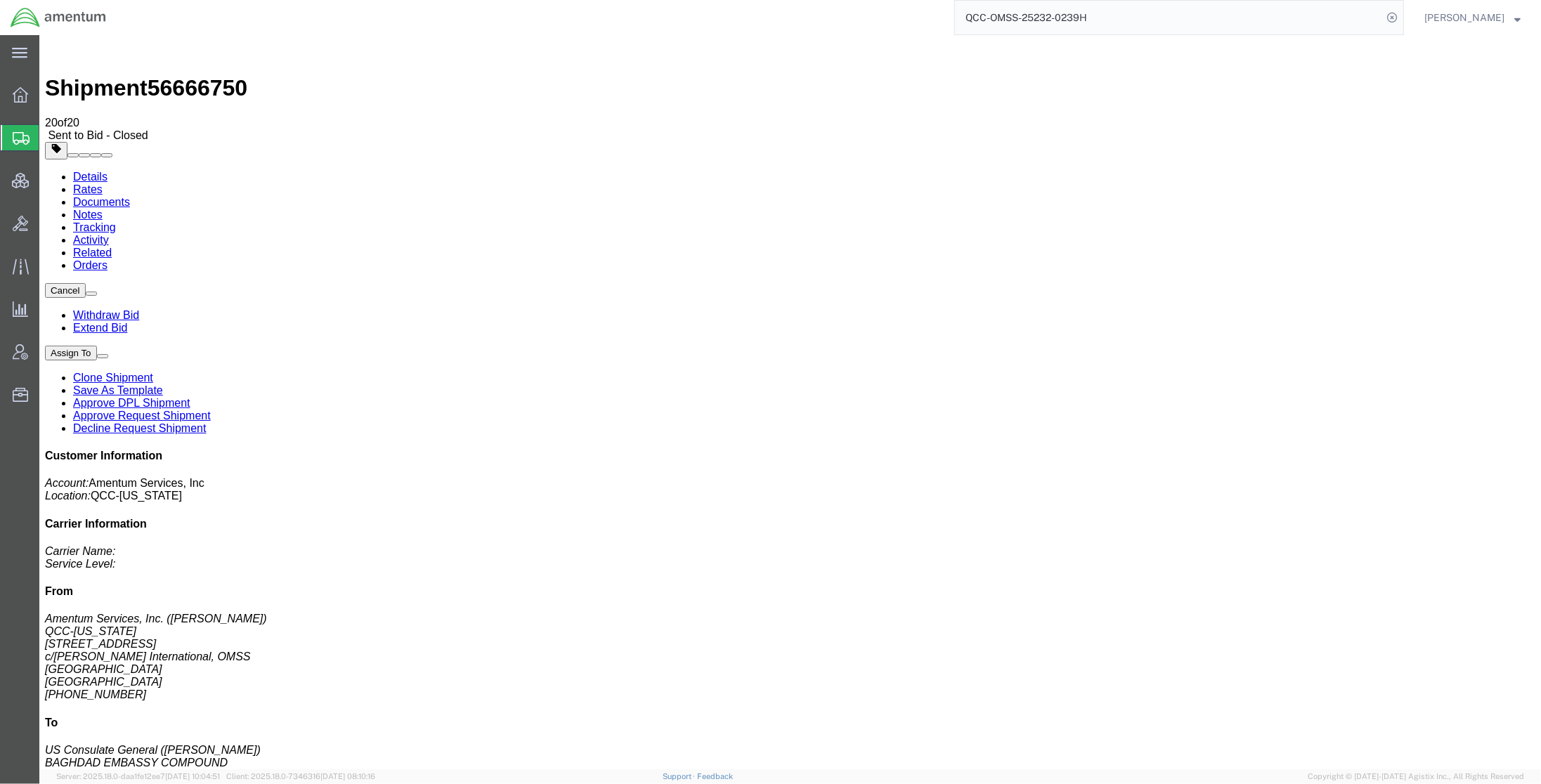
drag, startPoint x: 925, startPoint y: 128, endPoint x: 1125, endPoint y: 248, distance: 233.2
click div "References Customer Ref: DCO-25241-167588 Booking Number: DCO-25241-167588 Depa…"
copy div "References Customer Ref: DCO-25241-167588 Booking Number: DCO-25241-167588 Depa…"
drag, startPoint x: 197, startPoint y: 21, endPoint x: 41, endPoint y: 21, distance: 156.0
click div "Shipment 56666750 20 of 20 Sent to Bid - Closed"
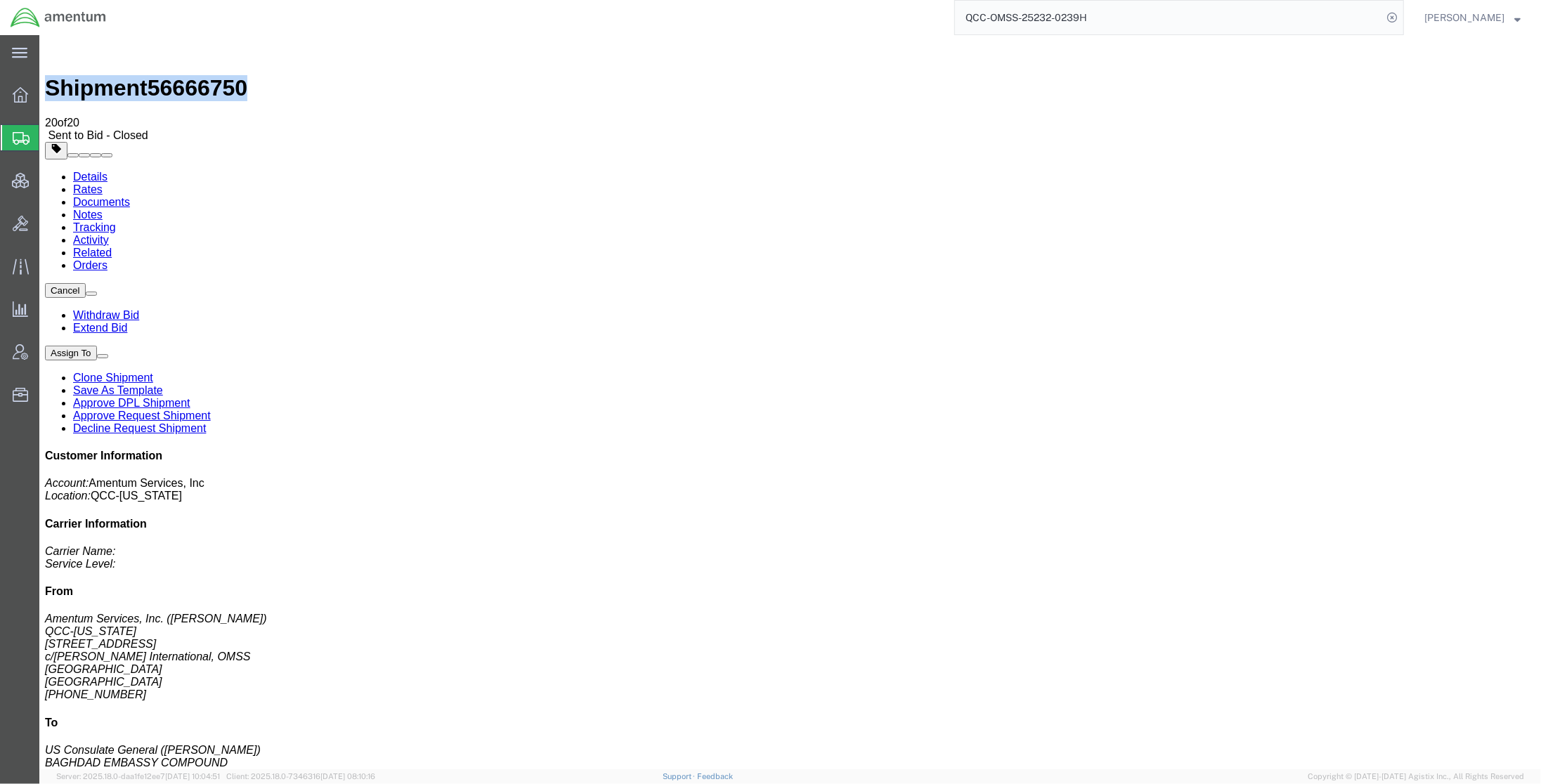
copy h1 "Shipment 56666750"
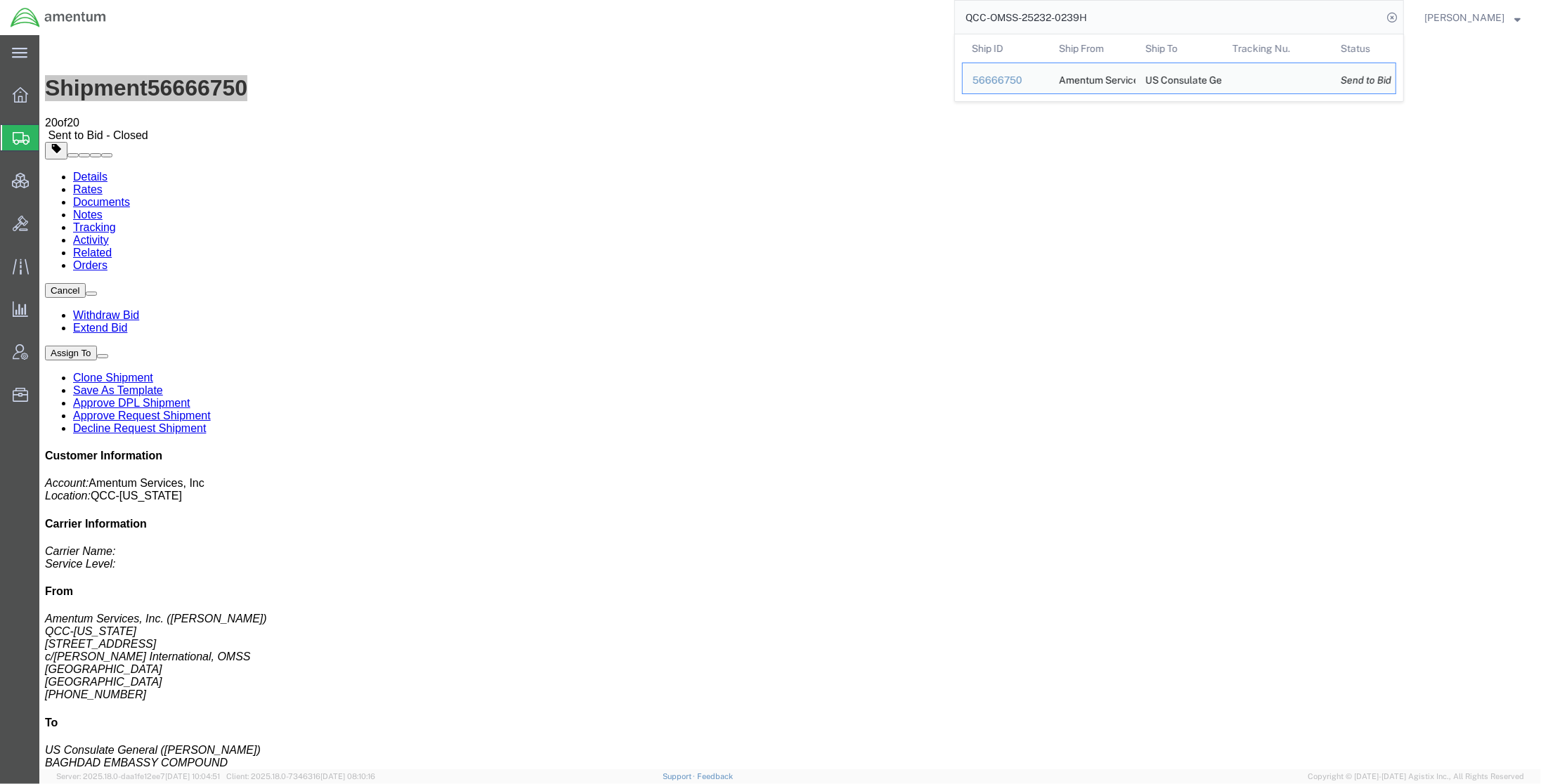
drag, startPoint x: 1176, startPoint y: 6, endPoint x: 649, endPoint y: -14, distance: 527.4
click at [649, 0] on html "main_menu Created with Sketch. Collapse Menu Overview Shipments Shipment Manage…" at bounding box center [770, 392] width 1541 height 784
paste input "56666750"
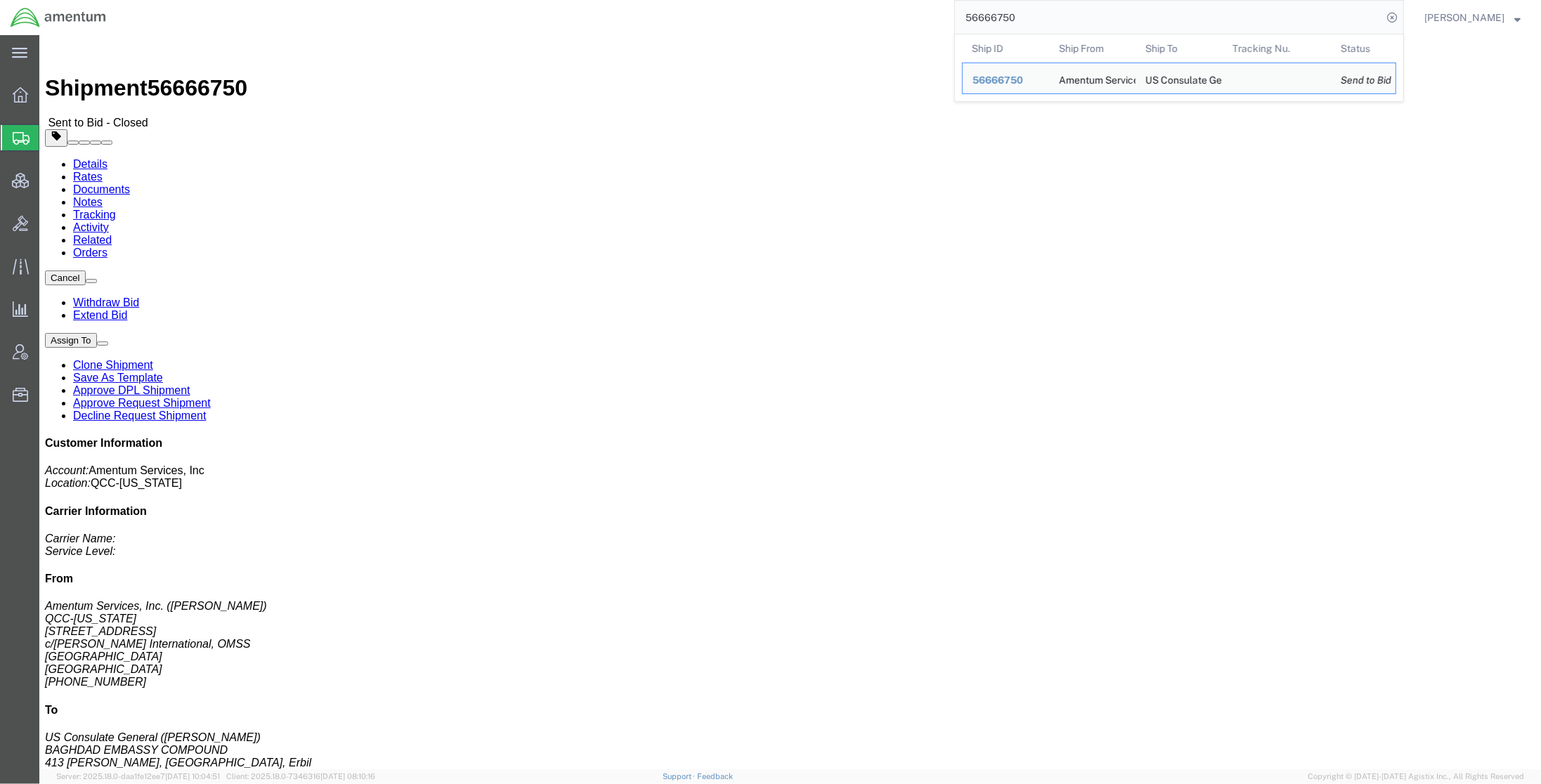
drag, startPoint x: 1016, startPoint y: 18, endPoint x: 711, endPoint y: -28, distance: 308.4
click at [711, 0] on html "main_menu Created with Sketch. Collapse Menu Overview Shipments Shipment Manage…" at bounding box center [770, 392] width 1541 height 784
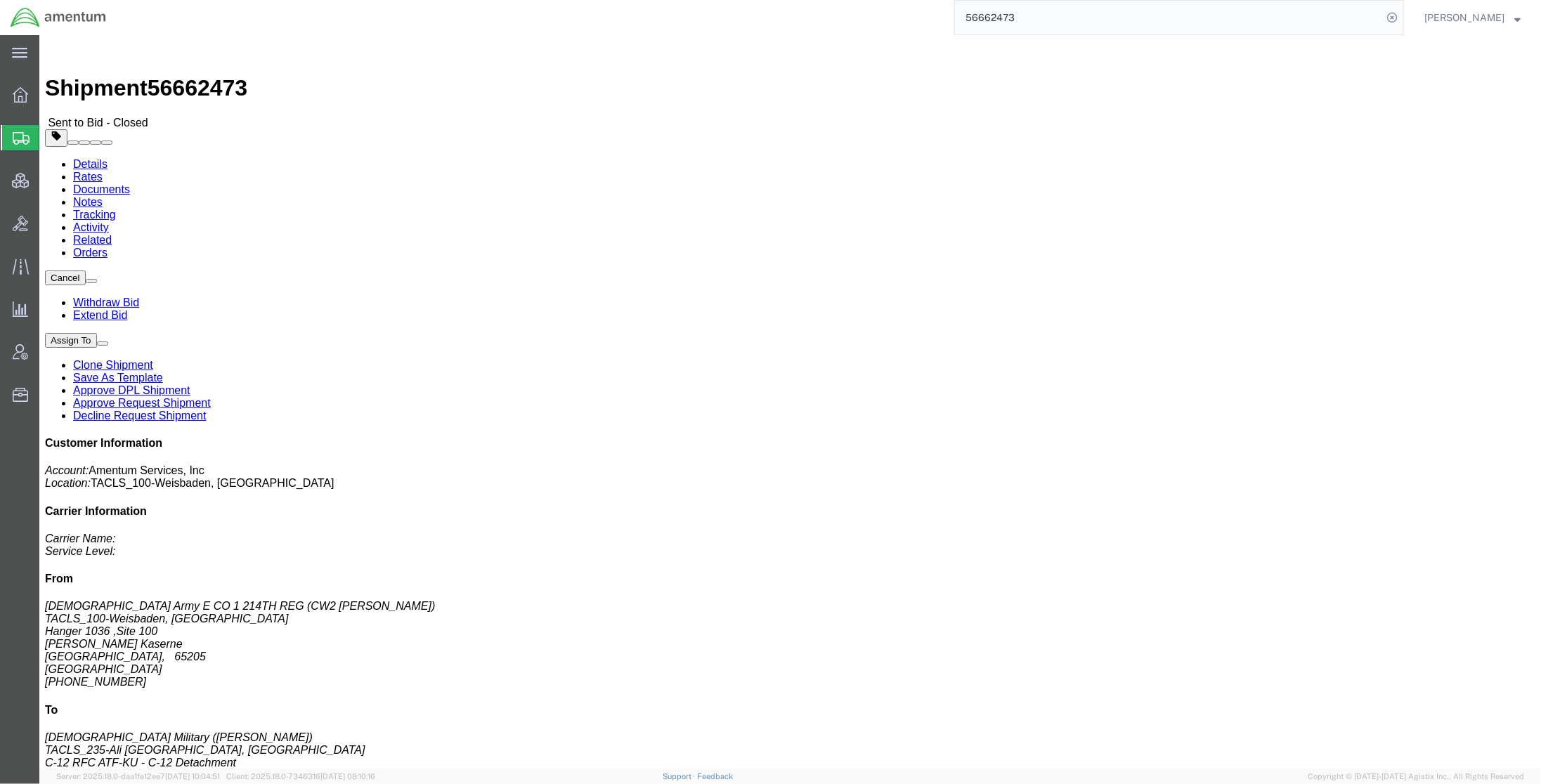
click link "Rates"
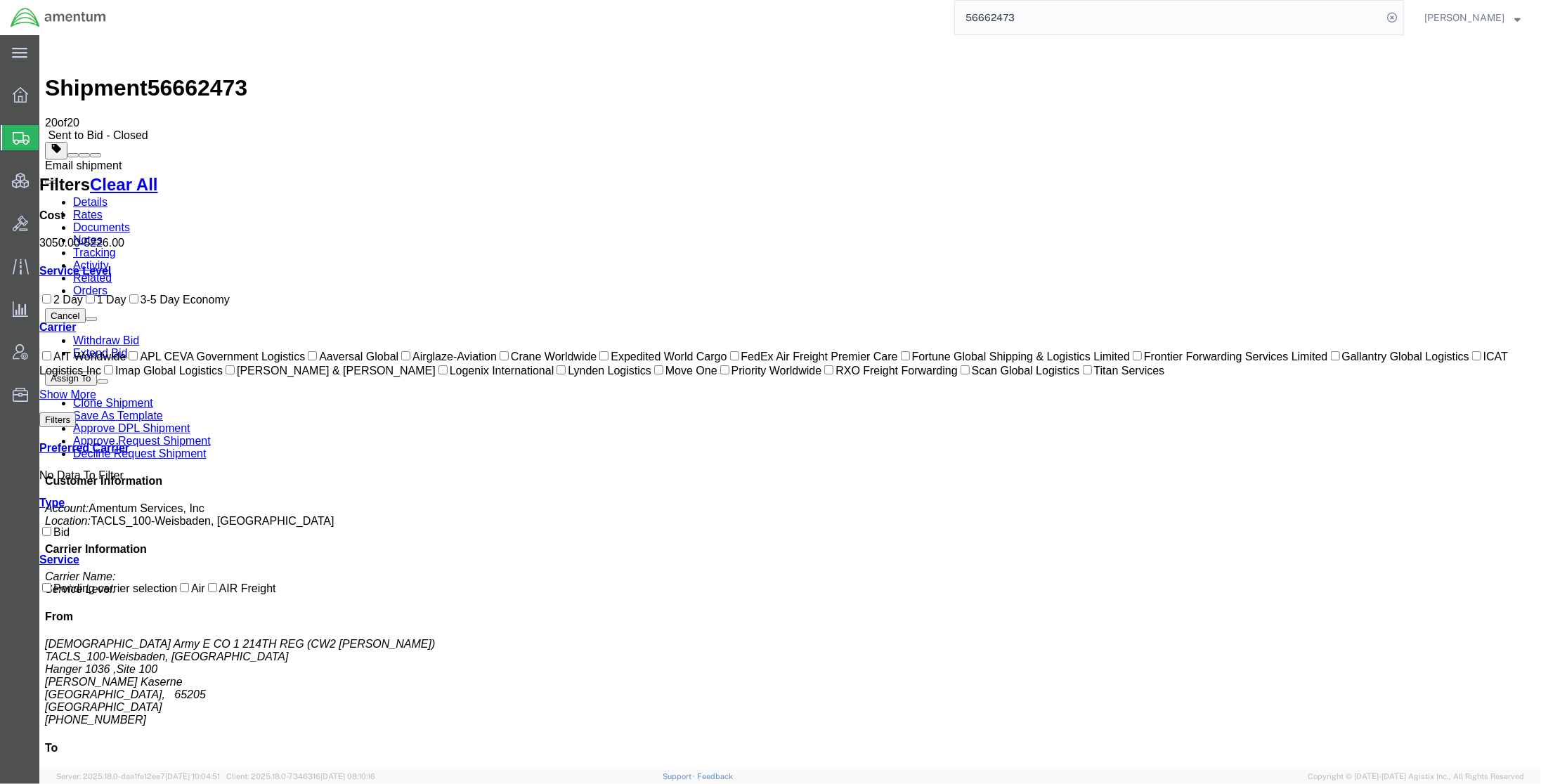
click at [95, 155] on span at bounding box center [95, 155] width 0 height 0
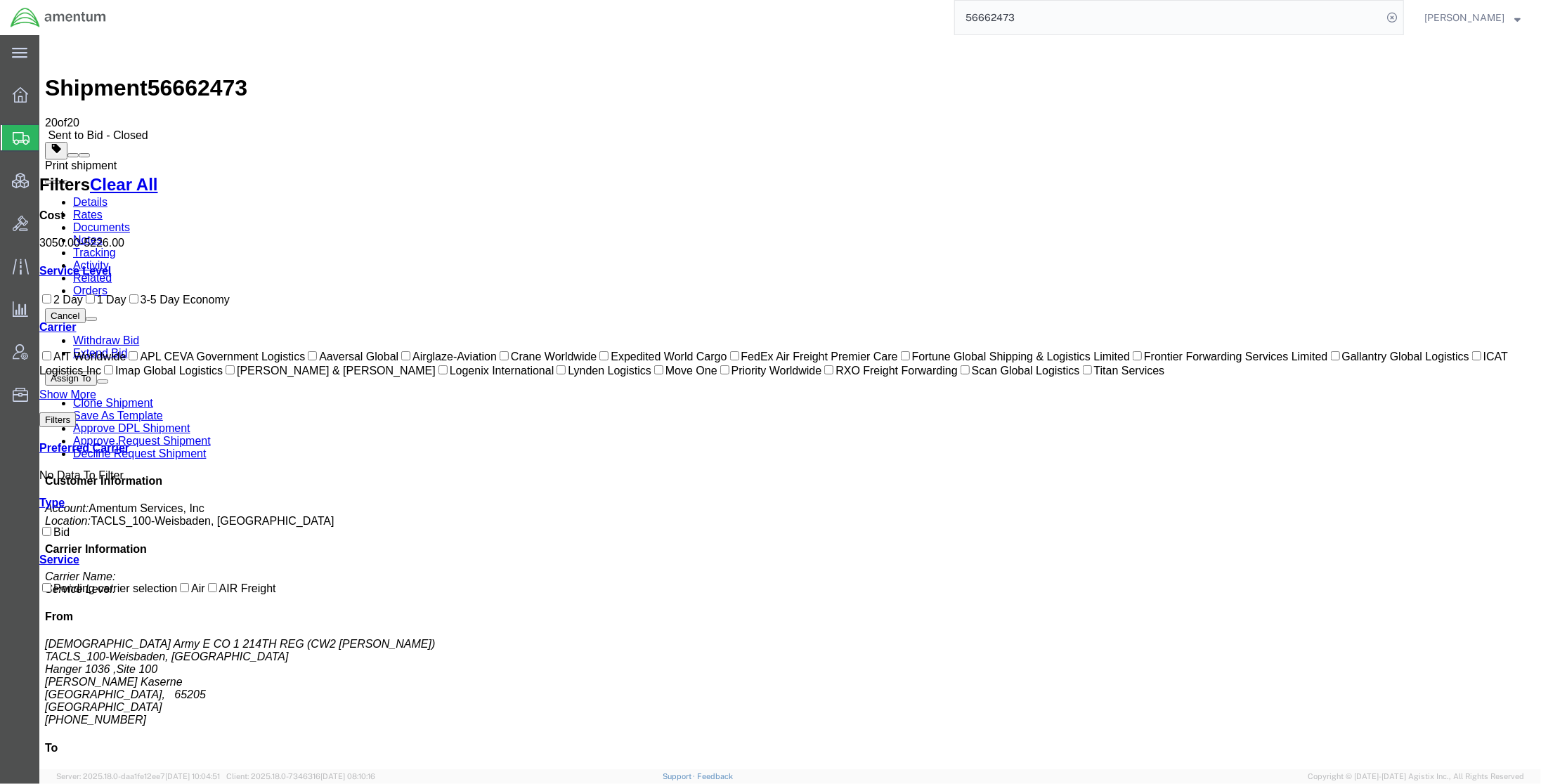
click at [83, 155] on span at bounding box center [83, 155] width 0 height 0
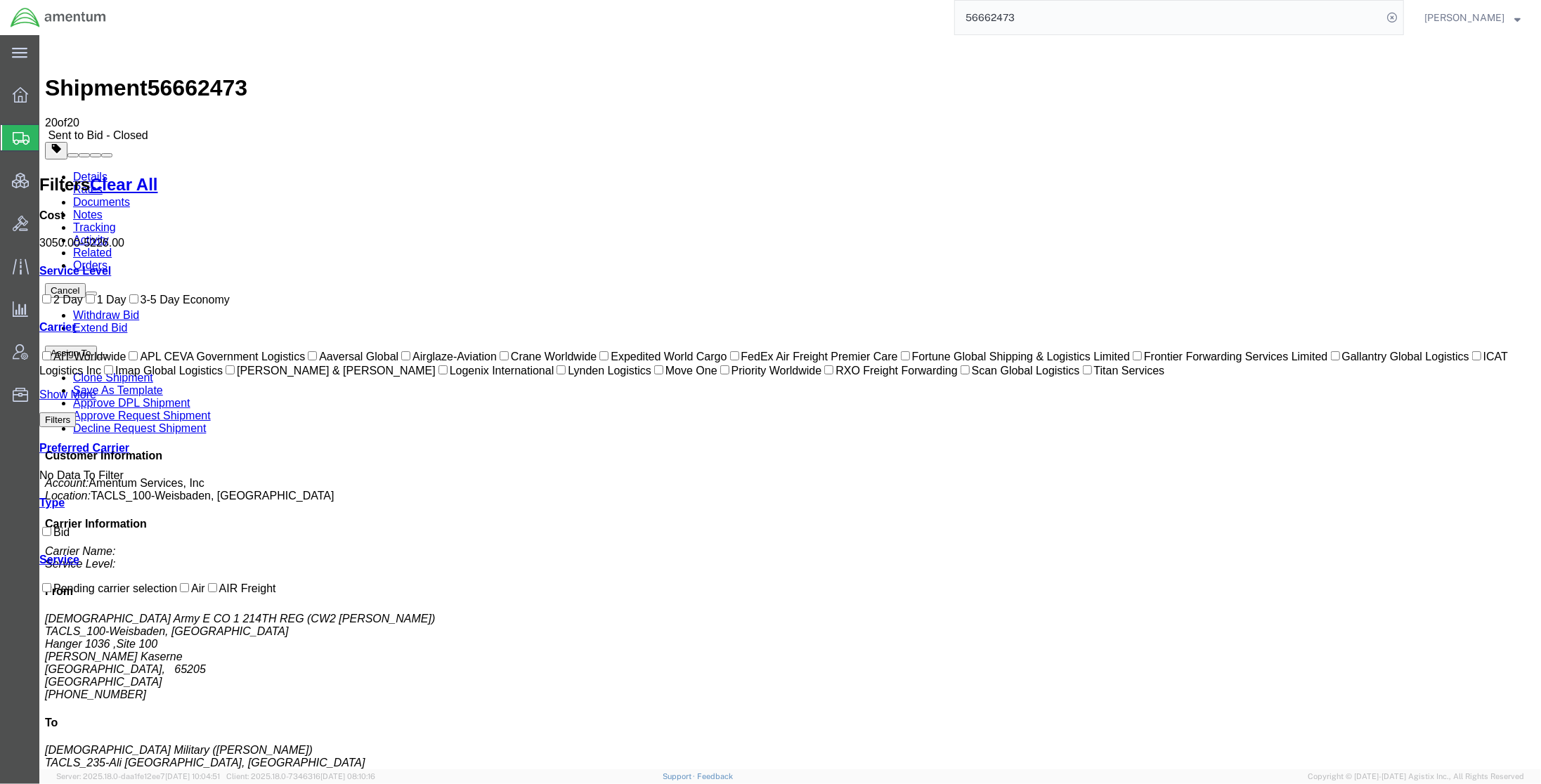
click at [1444, 612] on address "[DEMOGRAPHIC_DATA] Army E CO 1 214TH REG (CW2 [PERSON_NAME]) TACLS_100-Weisbade…" at bounding box center [790, 656] width 1491 height 88
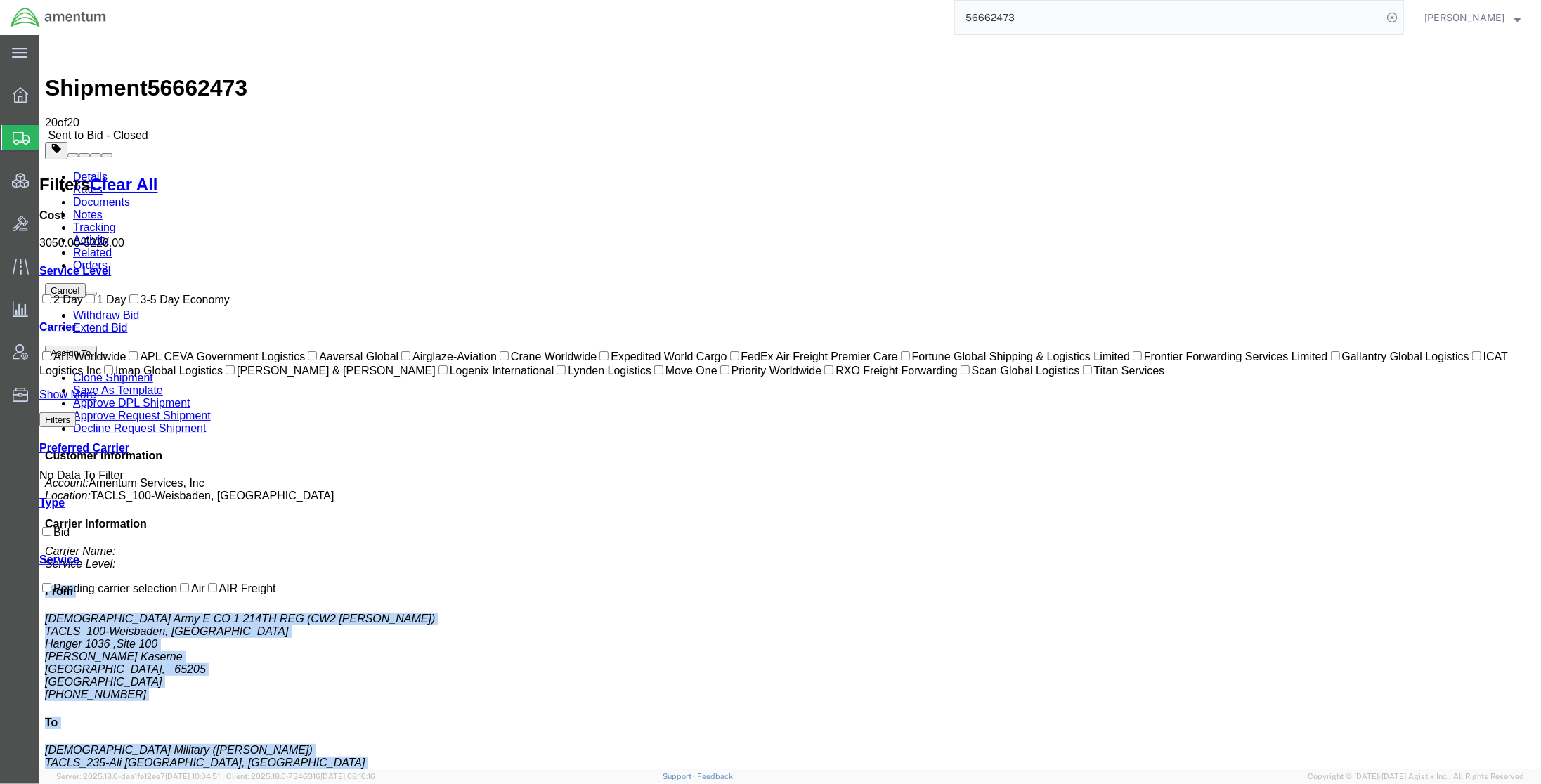
drag, startPoint x: 1287, startPoint y: 260, endPoint x: 1446, endPoint y: 506, distance: 292.9
click at [1444, 506] on div "Customer Information Account: Amentum Services, Inc Location: TACLS_100-Weisbad…" at bounding box center [790, 705] width 1491 height 513
click at [82, 171] on link "Details" at bounding box center [89, 177] width 34 height 12
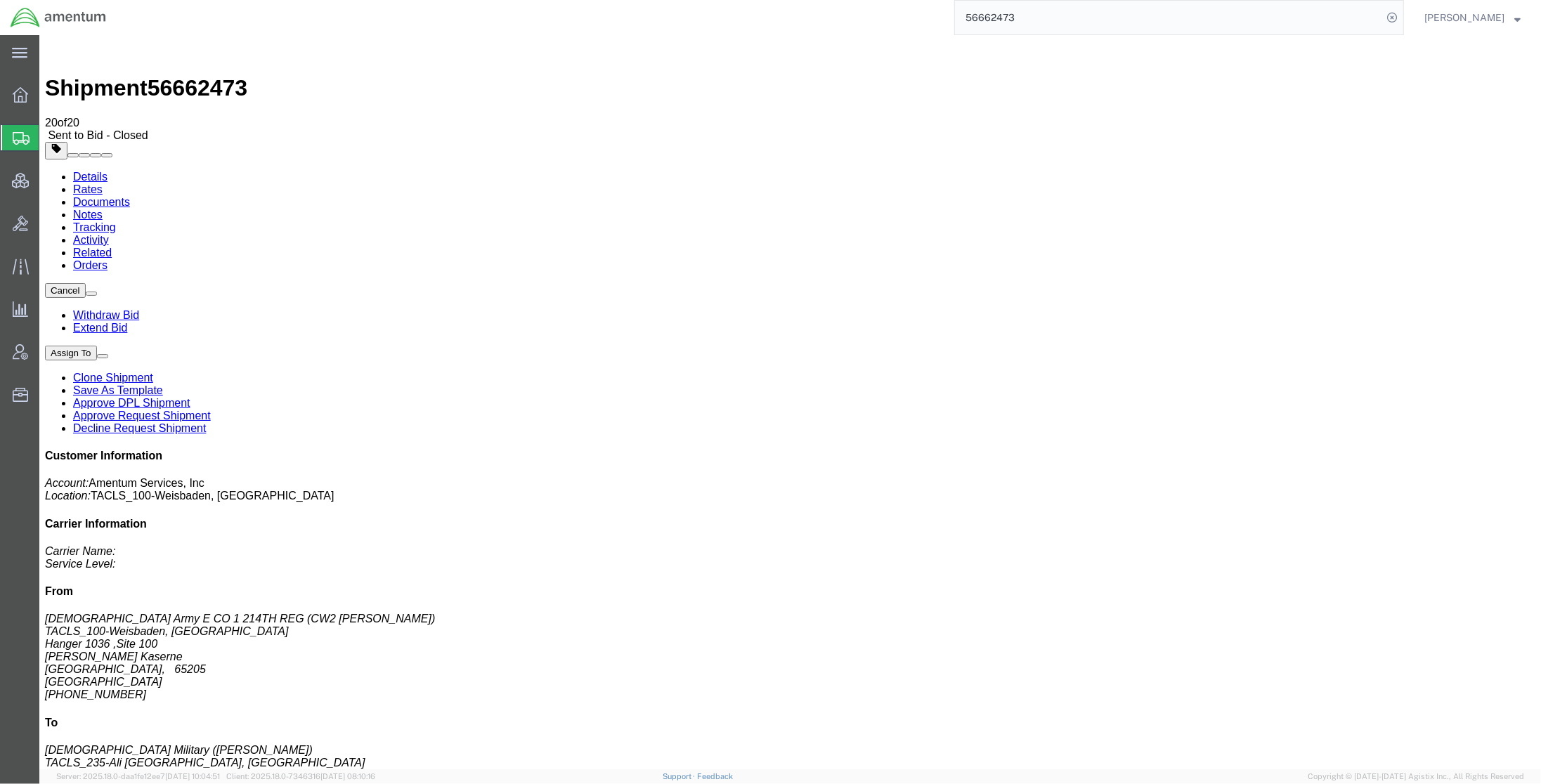
drag, startPoint x: 925, startPoint y: 126, endPoint x: 1114, endPoint y: 261, distance: 232.3
click div "References Customer Ref: DCO-25241-167582 Booking Number: DCO-25241-167582 Proj…"
drag, startPoint x: 197, startPoint y: 12, endPoint x: 32, endPoint y: 21, distance: 165.2
click div "Shipment 56662473 20 of 20 Sent to Bid - Closed"
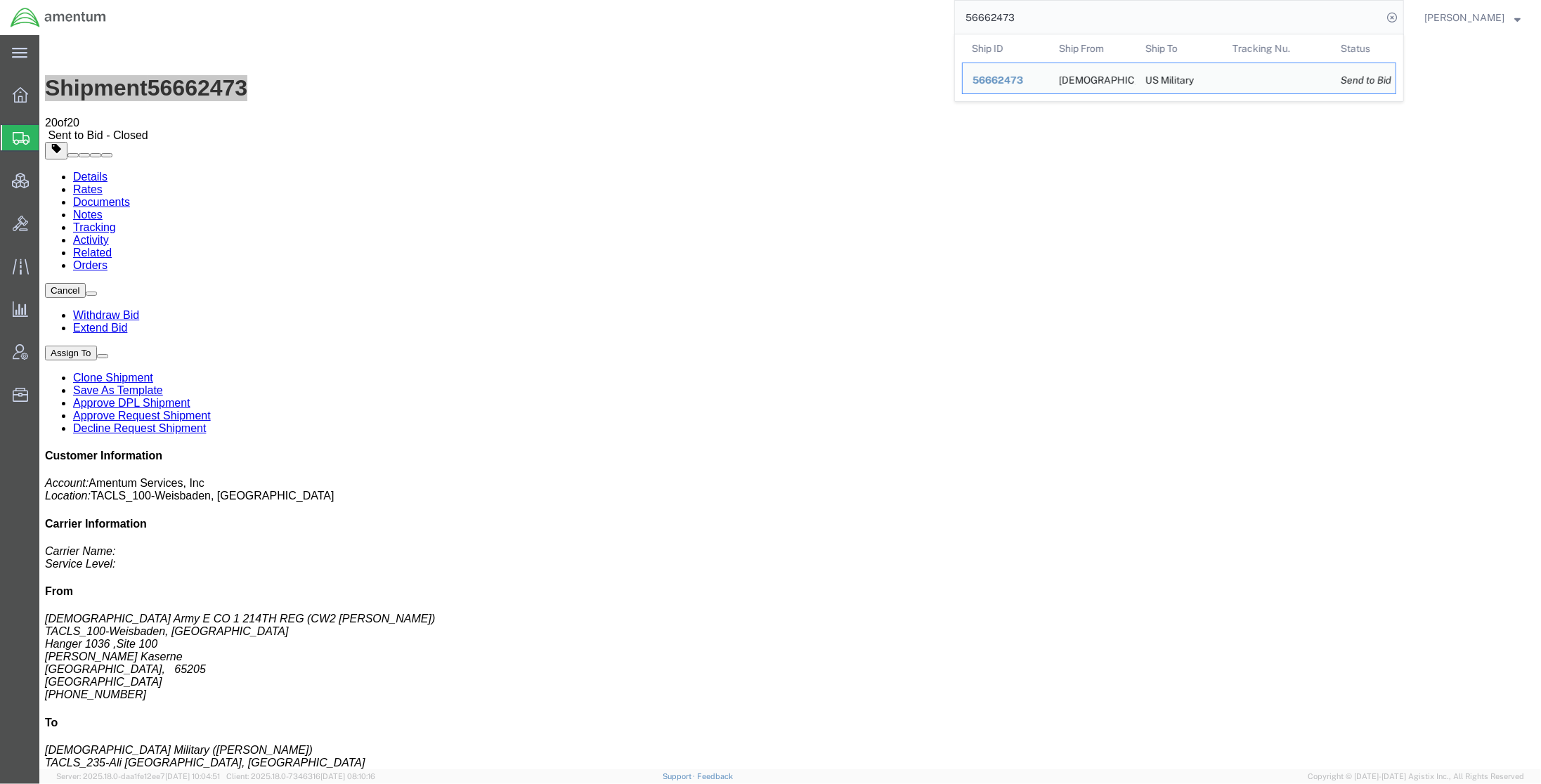
drag, startPoint x: 1031, startPoint y: 29, endPoint x: 860, endPoint y: 25, distance: 171.0
click at [860, 25] on div "56662473 Ship ID Ship From Ship To Tracking Nu. Status Ship ID 56662473 Ship Fr…" at bounding box center [760, 17] width 1288 height 35
paste input "883732484625"
type input "883732484625"
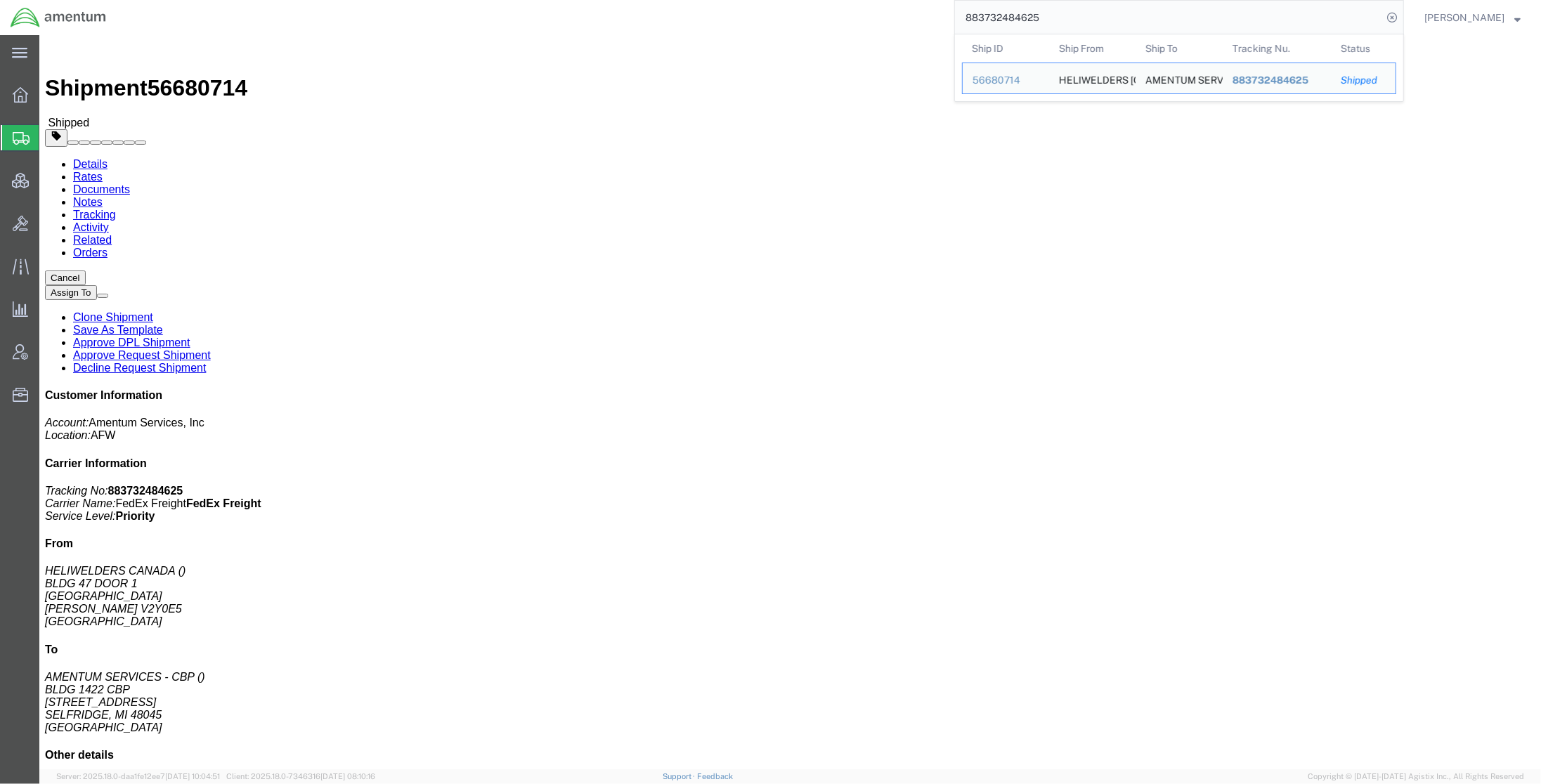
drag, startPoint x: 125, startPoint y: 150, endPoint x: -3, endPoint y: 153, distance: 128.0
click html "Shipment 56680714 Shipped Details Rates Documents Notes Tracking Activity Relat…"
drag, startPoint x: 75, startPoint y: 186, endPoint x: 139, endPoint y: 145, distance: 76.0
click address "HELIWELDERS CANADA BLDG 47 DOOR 1 [STREET_ADDRESS][PERSON_NAME]"
drag, startPoint x: 82, startPoint y: 151, endPoint x: 15, endPoint y: 151, distance: 67.0
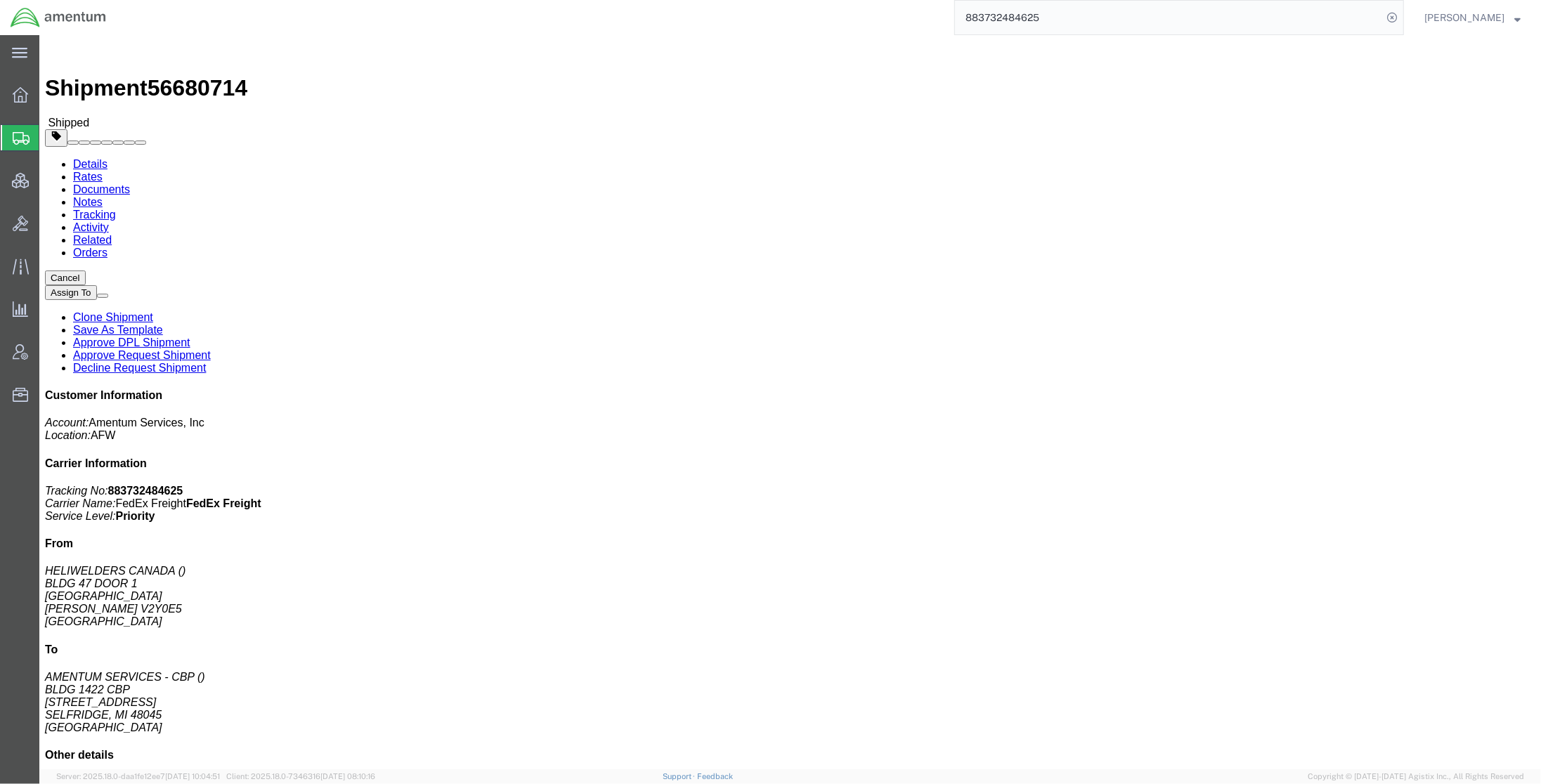
click address "HELIWELDERS CANADA BLDG 47 DOOR 1 [STREET_ADDRESS][PERSON_NAME]"
click link "Documents"
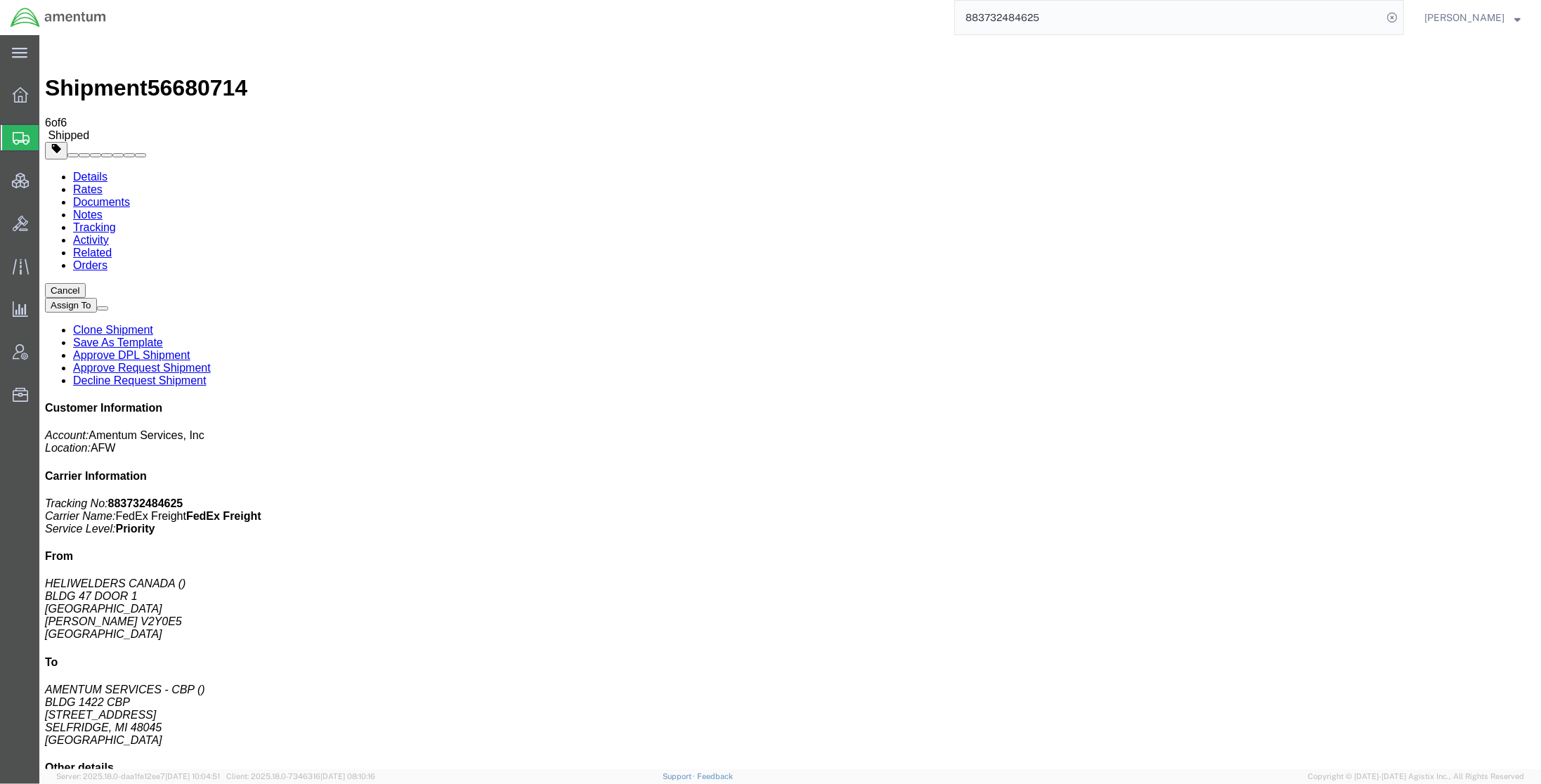
click at [101, 171] on link "Details" at bounding box center [89, 177] width 34 height 12
click span "button"
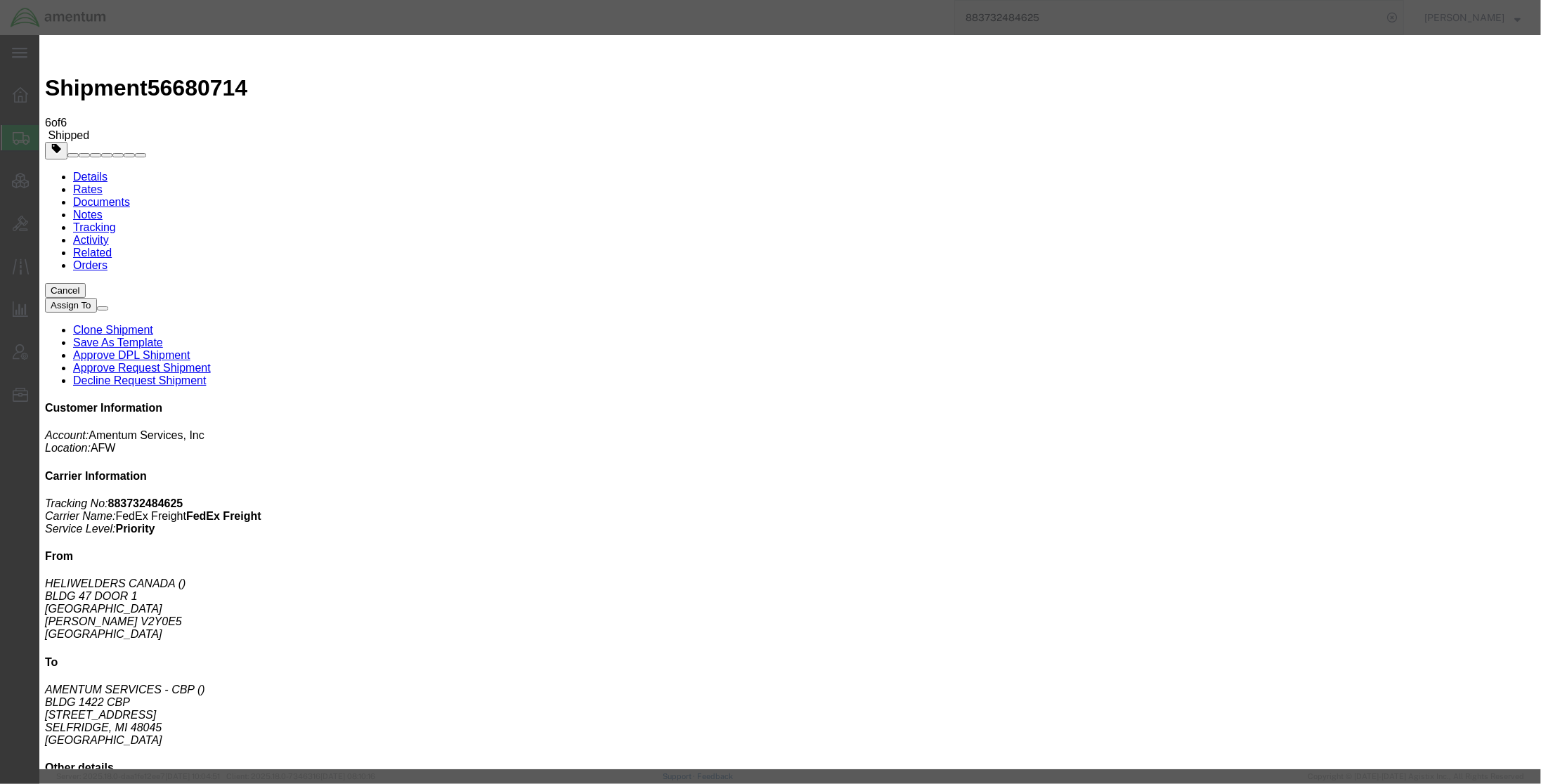
click div "Select Account Type Activity ID Airline Appointment Number ASN Batch Request # …"
click select "Select Account Type Activity ID Airline Appointment Number ASN Batch Request # …"
select select "DEPT"
click select "Select Account Type Activity ID Airline Appointment Number ASN Batch Request # …"
click input "text"
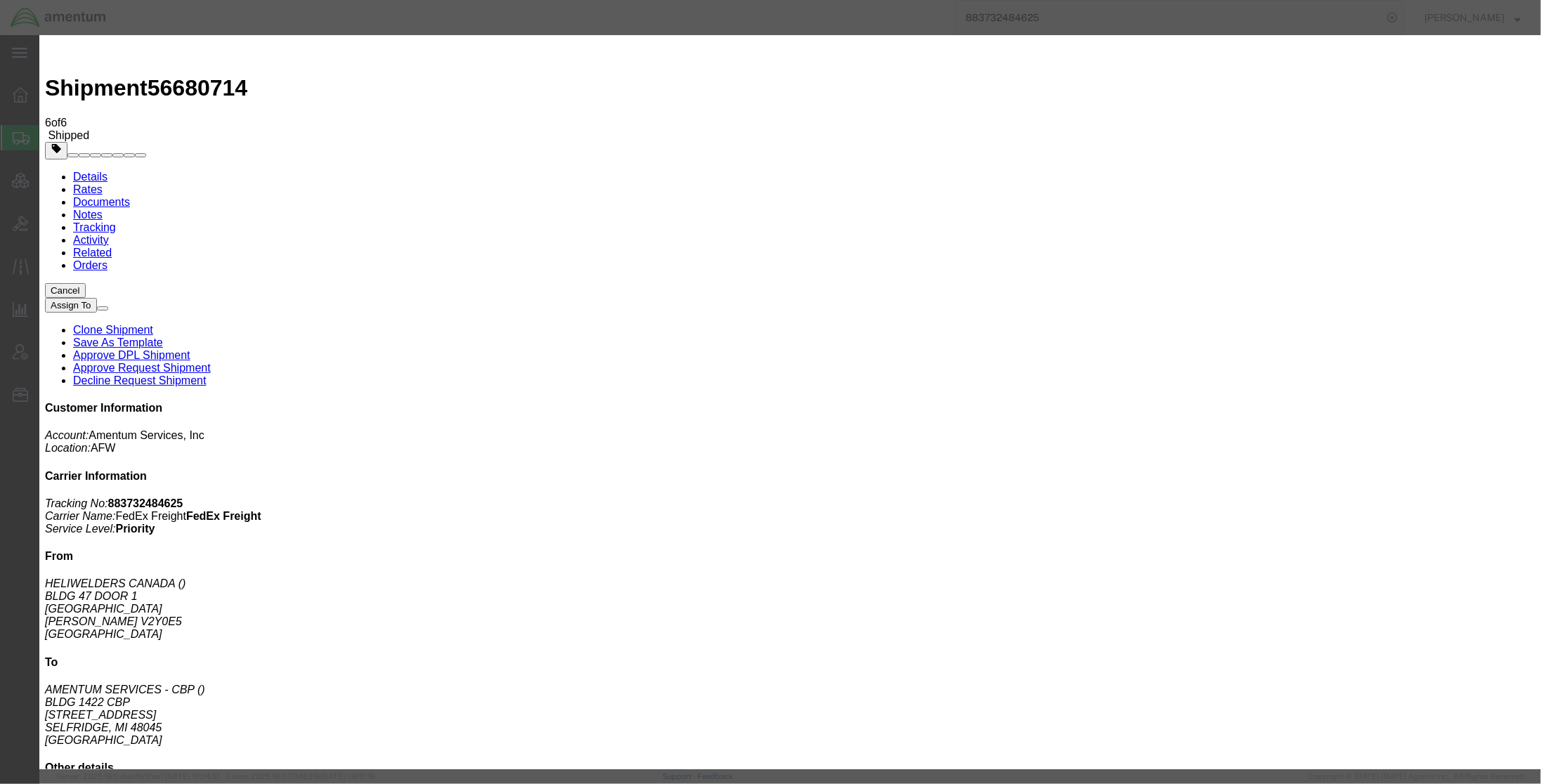
type input "CBP"
click button "Save"
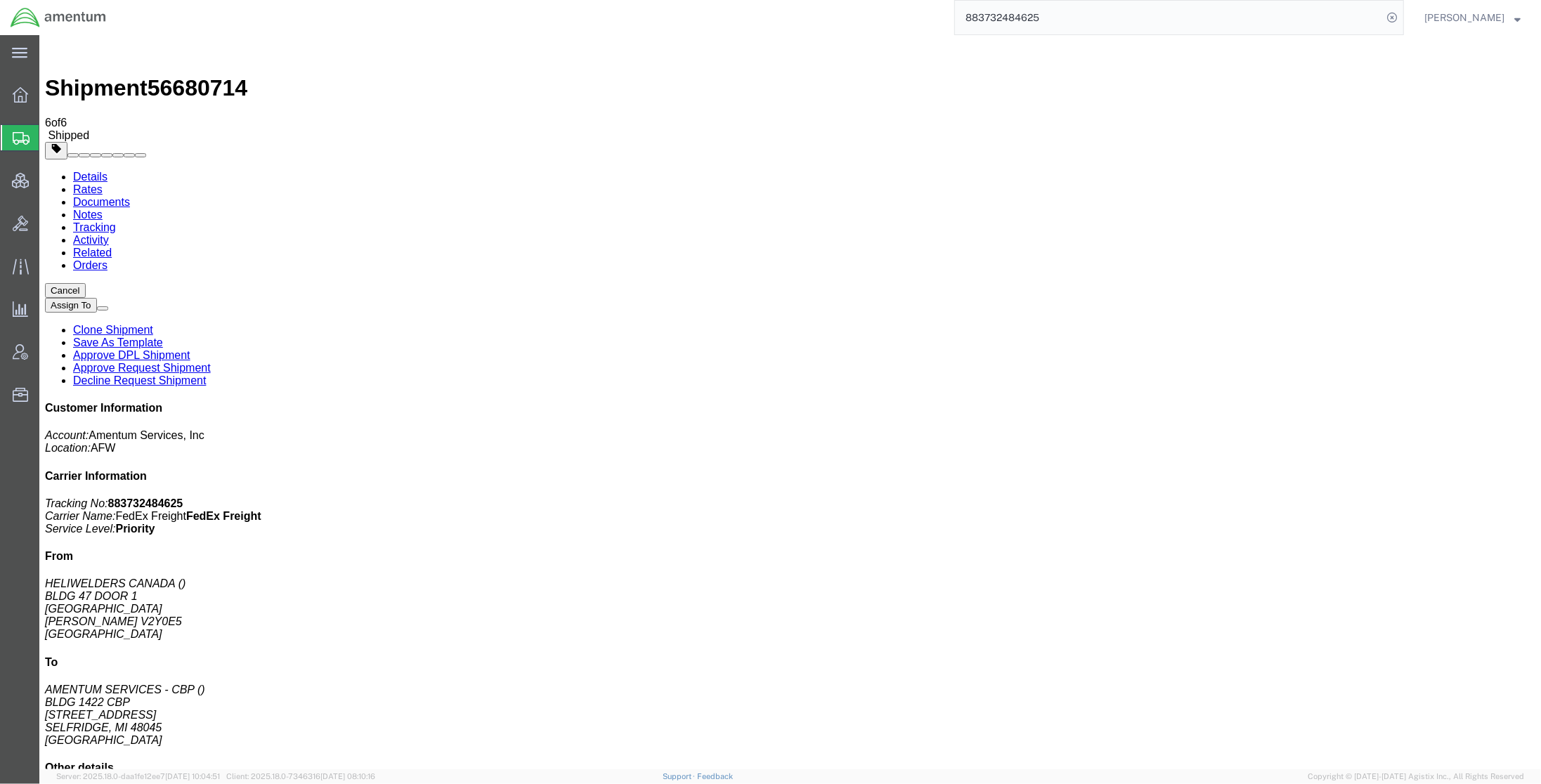
click link "Documents"
click at [49, 132] on span "Shipments" at bounding box center [45, 137] width 12 height 28
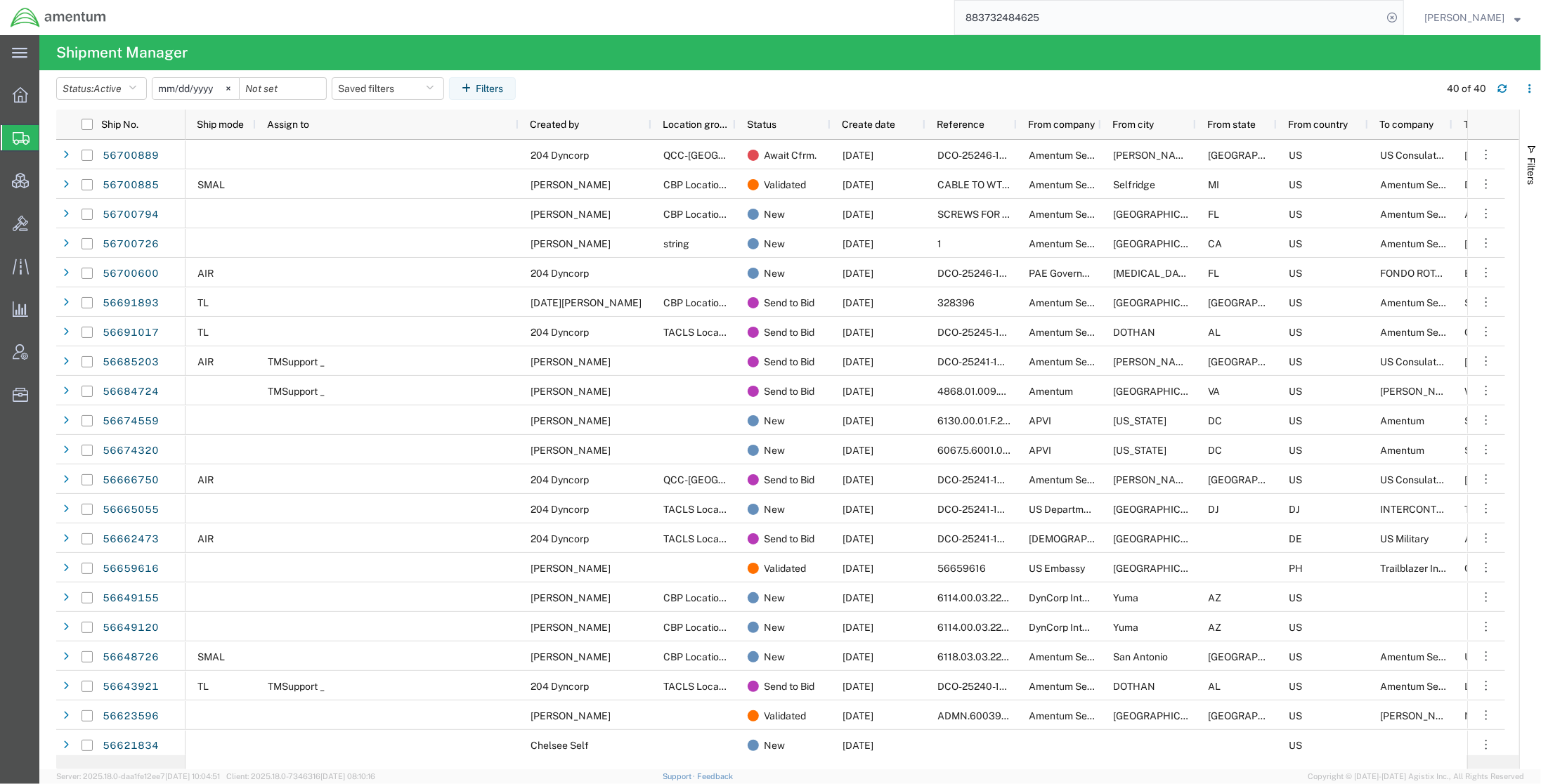
drag, startPoint x: 617, startPoint y: 27, endPoint x: 591, endPoint y: 37, distance: 27.9
click at [617, 27] on div "883732484625" at bounding box center [760, 17] width 1288 height 35
drag, startPoint x: 56, startPoint y: 225, endPoint x: 132, endPoint y: 226, distance: 76.0
click at [49, 225] on span "Bids" at bounding box center [44, 223] width 10 height 28
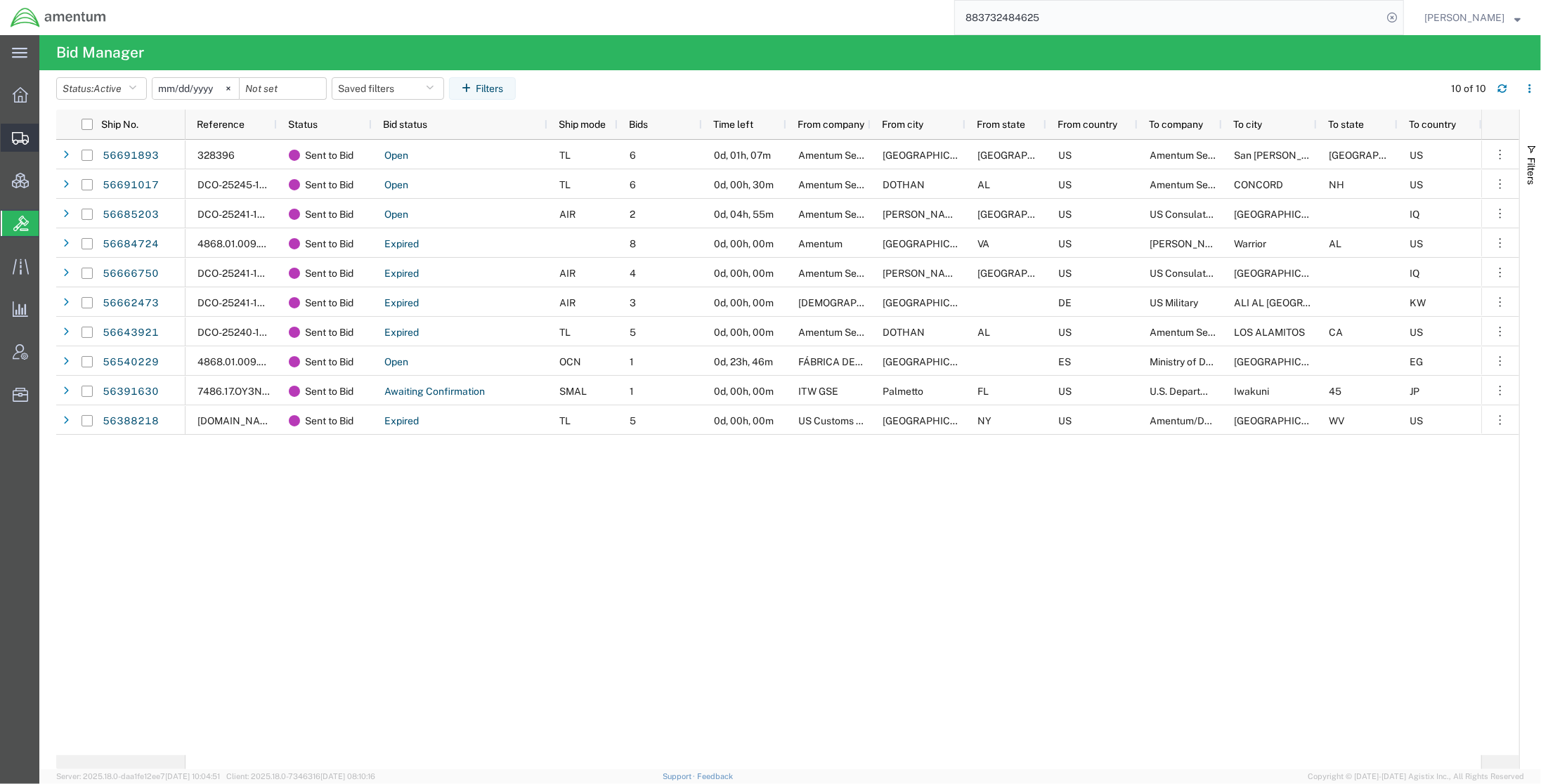
click at [49, 139] on span "Shipments" at bounding box center [44, 137] width 10 height 28
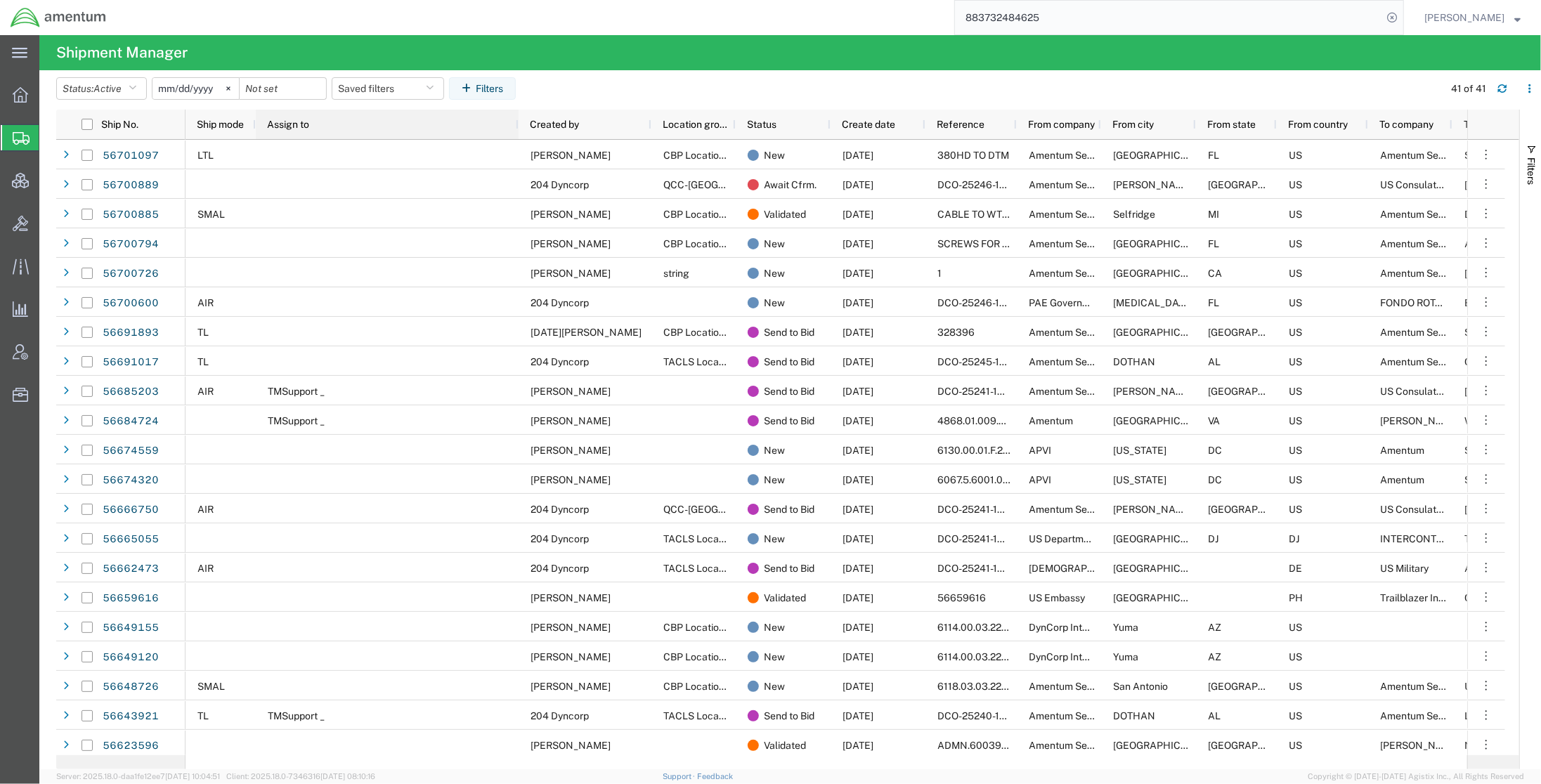
click at [290, 126] on span "Assign to" at bounding box center [287, 124] width 42 height 12
